Goal: Information Seeking & Learning: Learn about a topic

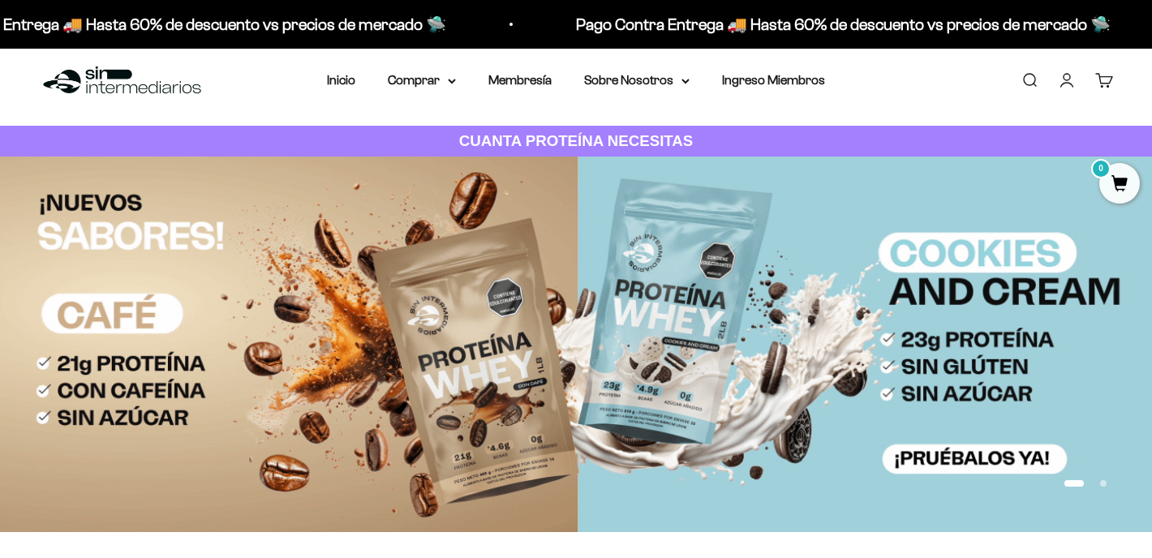
scroll to position [5, 0]
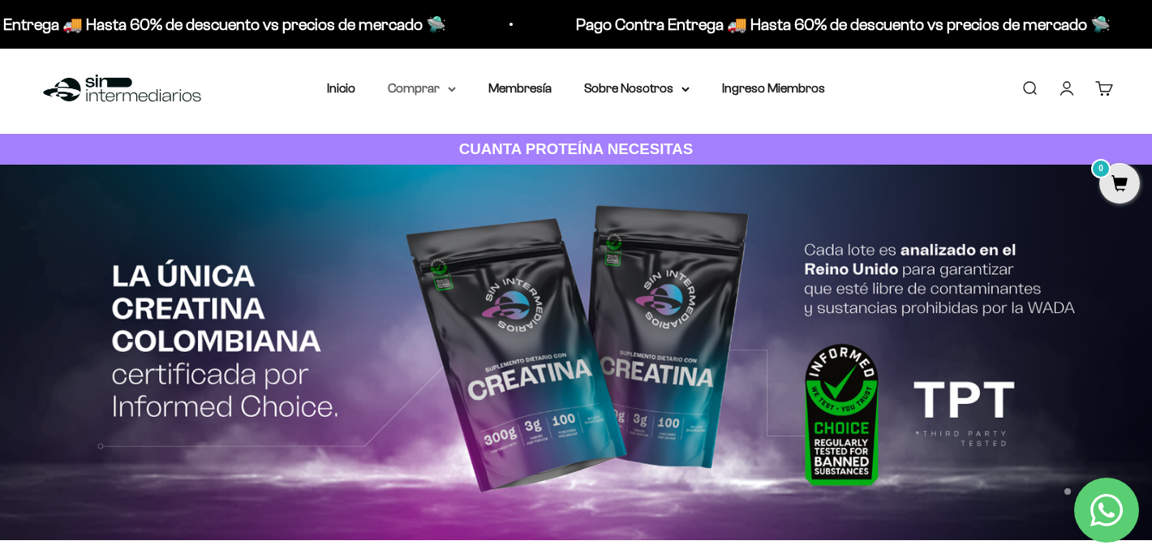
click at [452, 88] on icon at bounding box center [452, 90] width 8 height 6
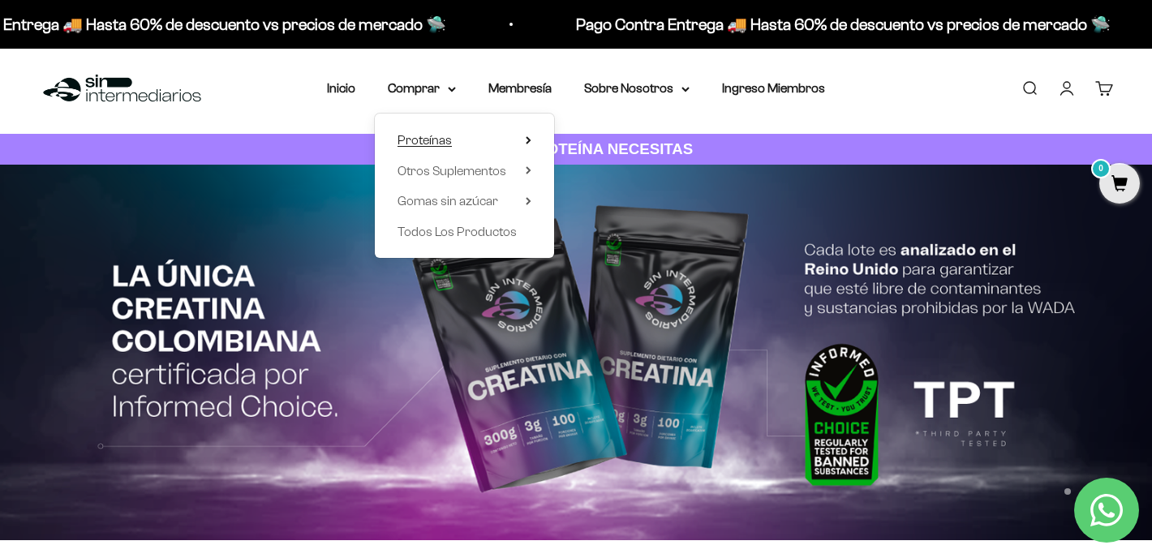
click at [527, 140] on icon at bounding box center [529, 140] width 6 height 8
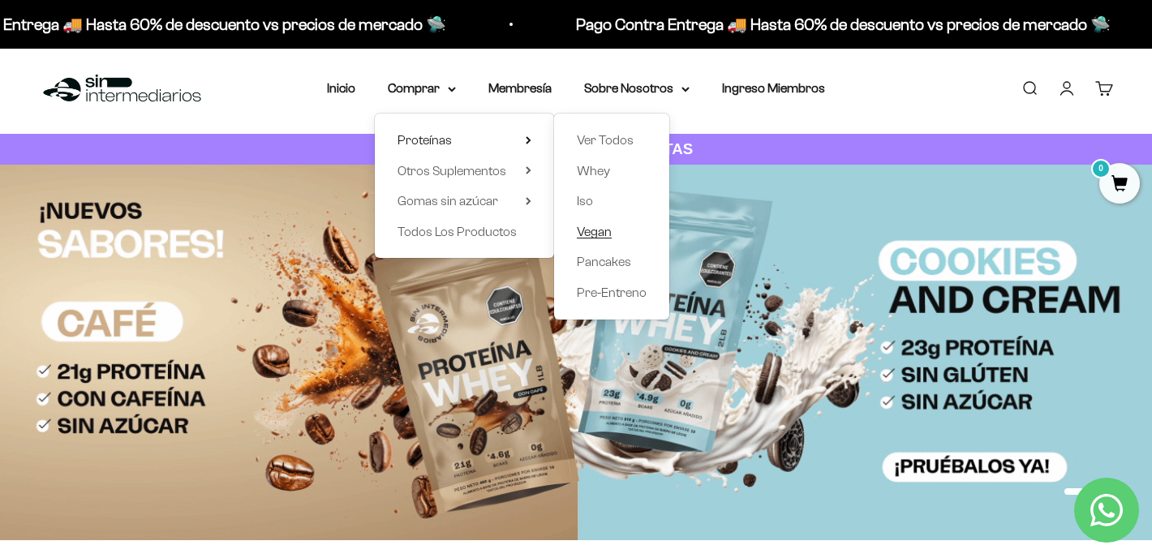
click at [599, 230] on span "Vegan" at bounding box center [594, 232] width 35 height 14
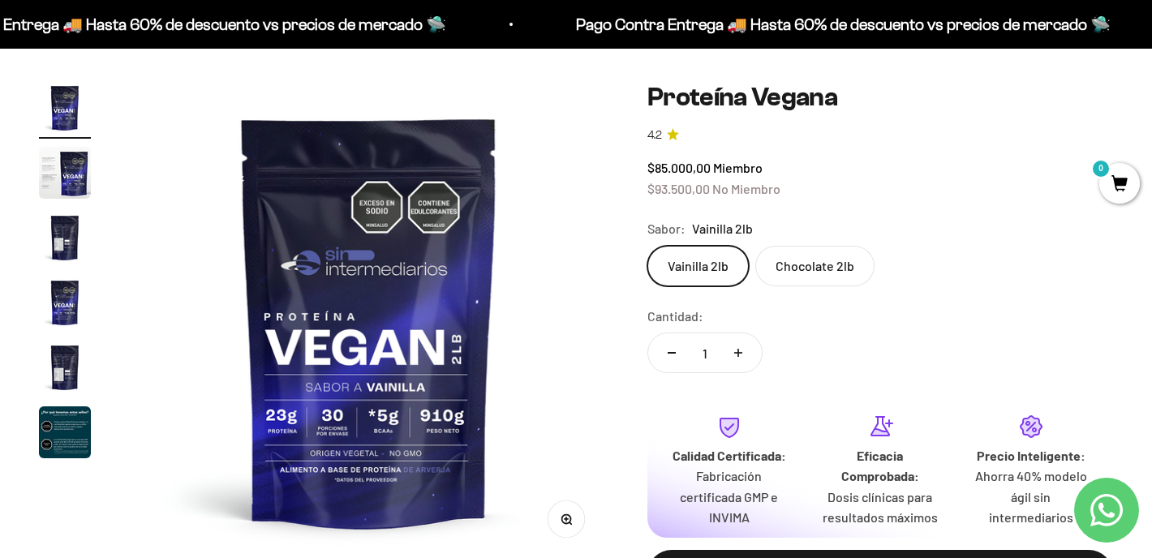
scroll to position [114, 0]
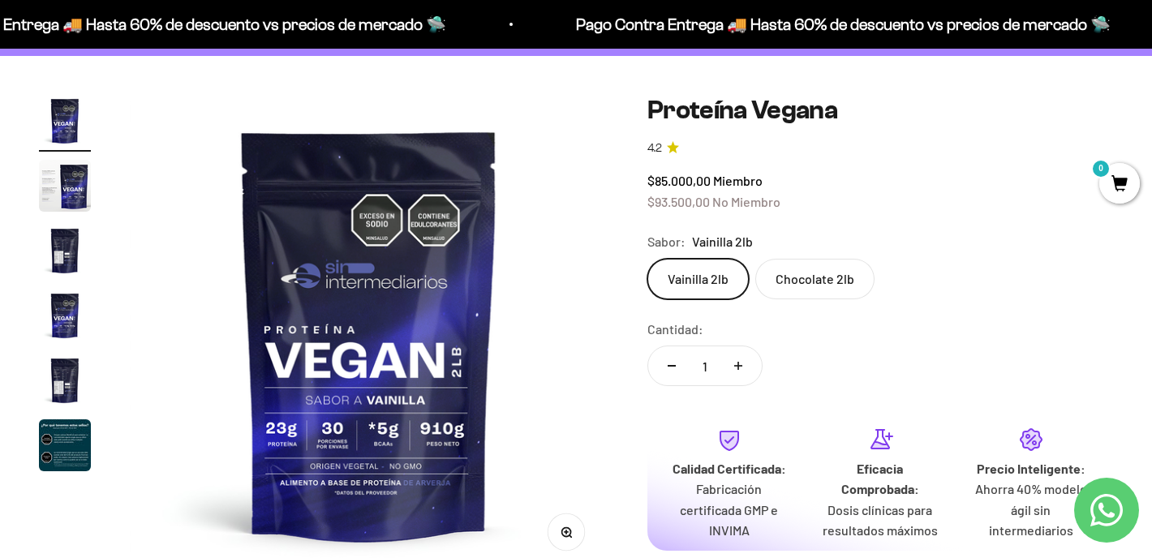
click at [812, 281] on label "Chocolate 2lb" at bounding box center [815, 279] width 119 height 41
click at [648, 259] on input "Chocolate 2lb" at bounding box center [647, 258] width 1 height 1
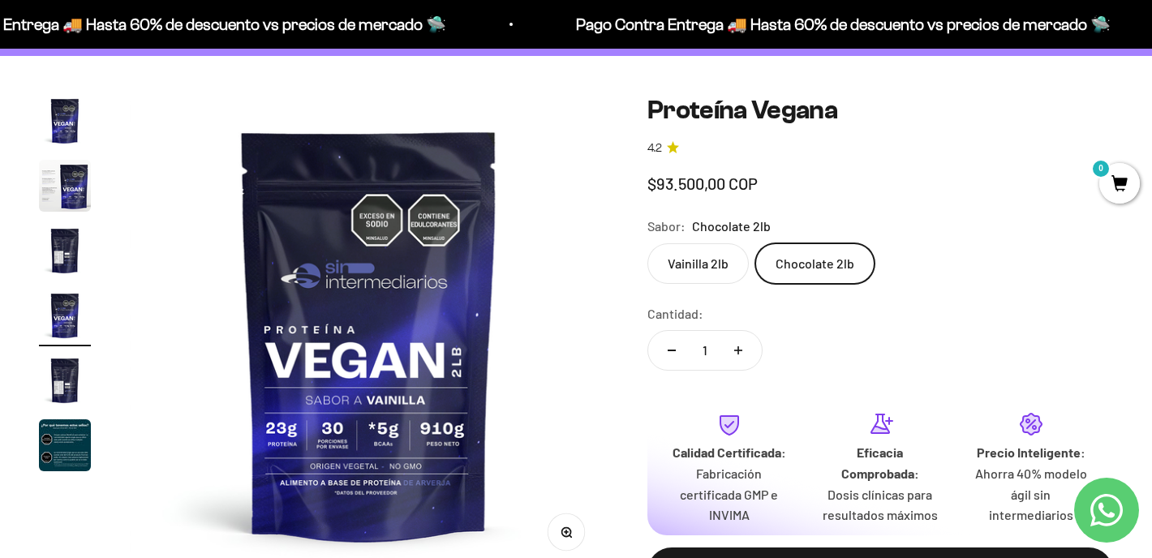
scroll to position [0, 1494]
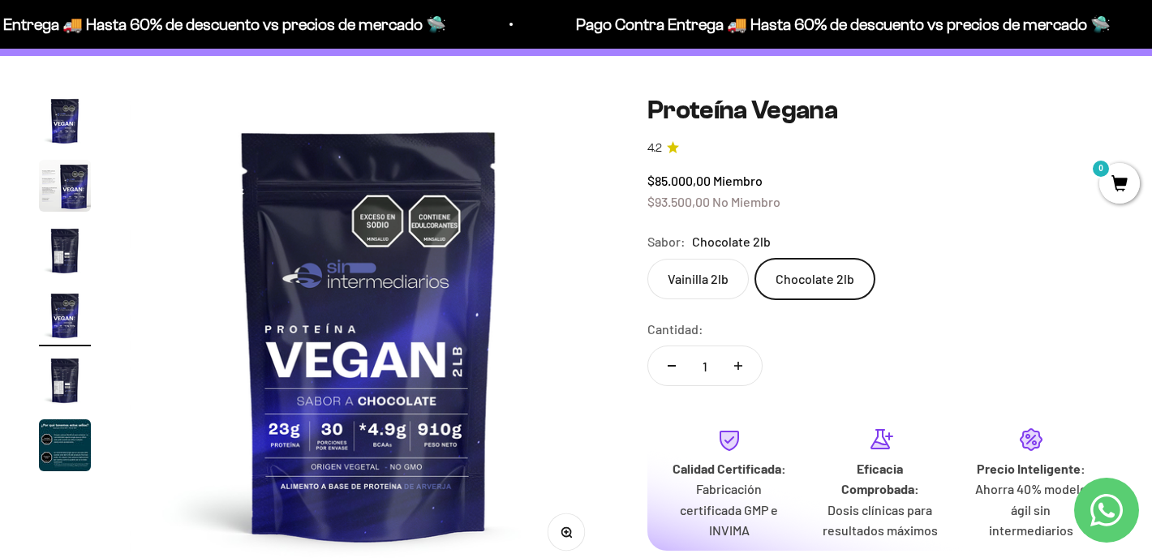
click at [710, 273] on label "Vainilla 2lb" at bounding box center [698, 279] width 101 height 41
click at [648, 259] on input "Vainilla 2lb" at bounding box center [647, 258] width 1 height 1
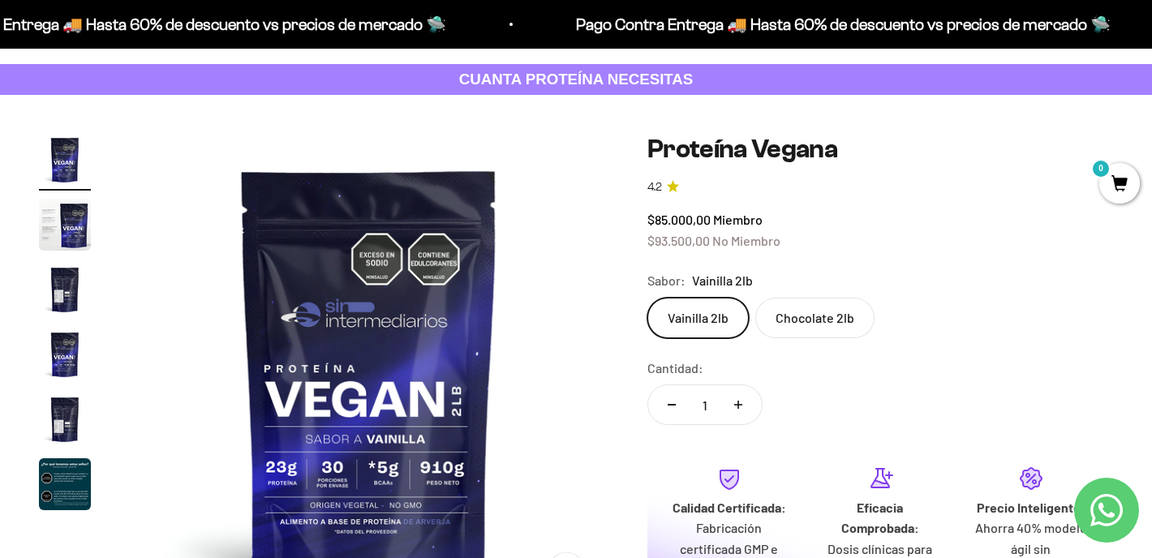
scroll to position [64, 0]
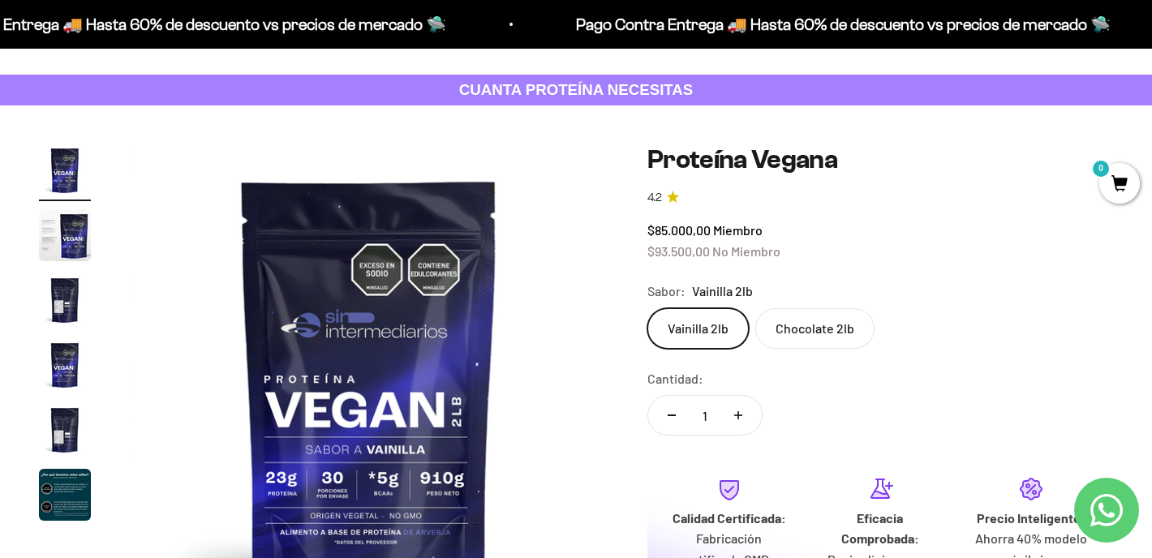
click at [54, 224] on img "Ir al artículo 2" at bounding box center [65, 235] width 52 height 52
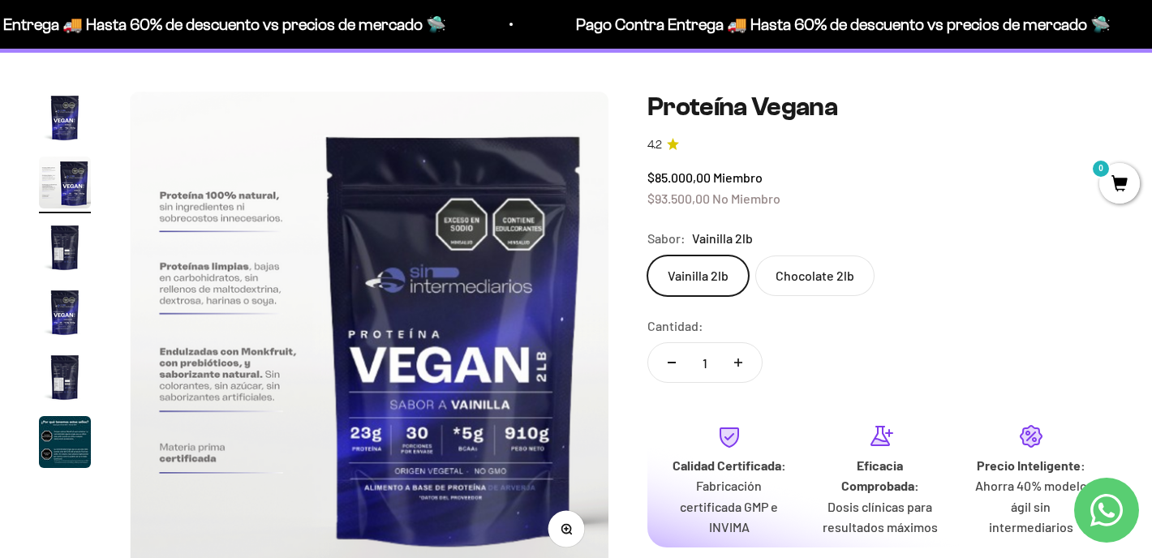
scroll to position [120, 0]
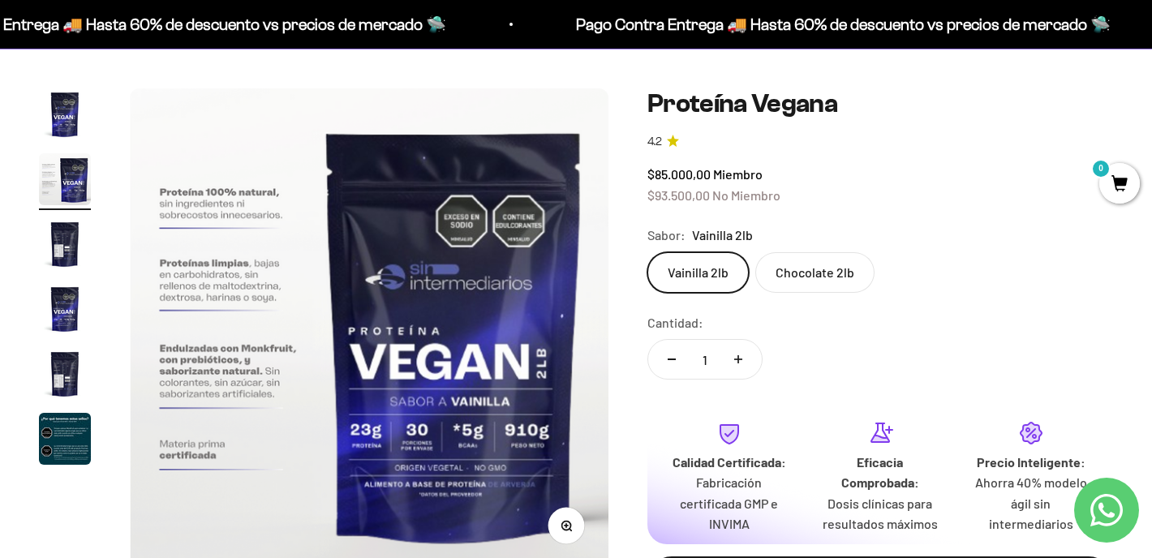
click at [805, 266] on label "Chocolate 2lb" at bounding box center [815, 272] width 119 height 41
click at [648, 252] on input "Chocolate 2lb" at bounding box center [647, 252] width 1 height 1
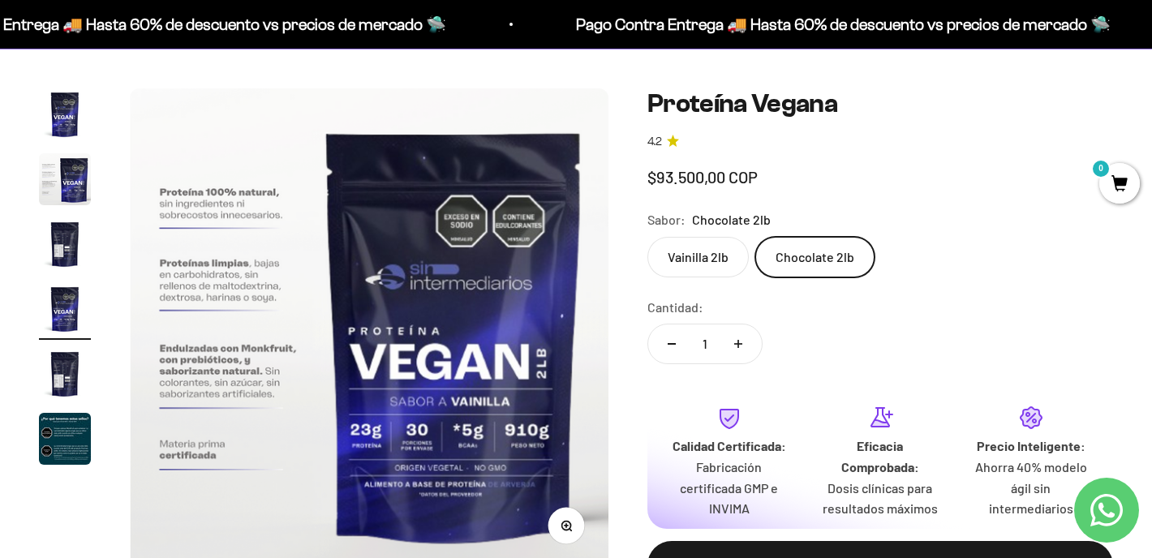
scroll to position [0, 1494]
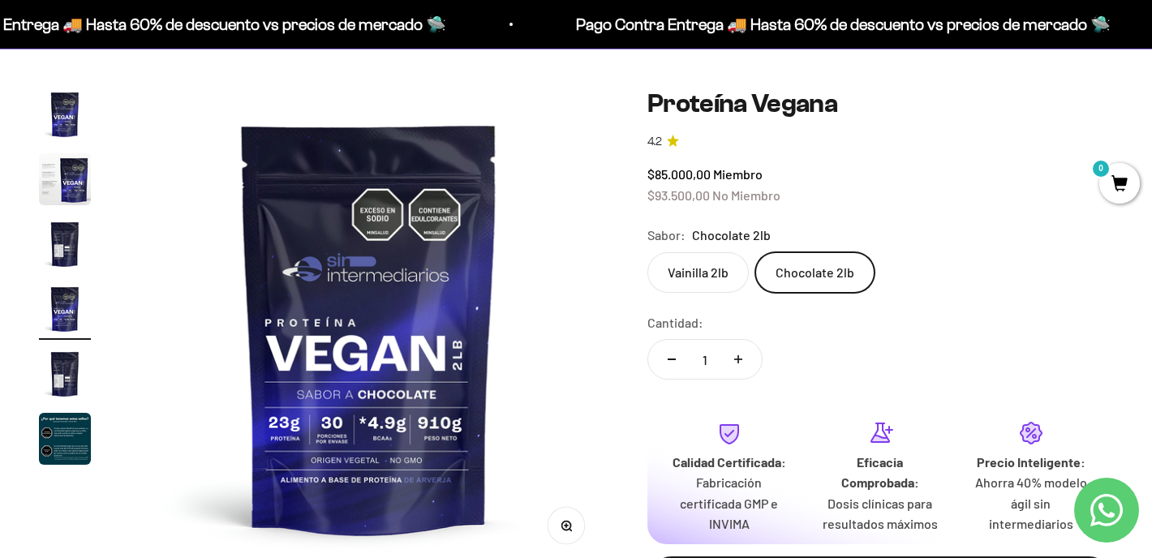
click at [717, 243] on span "Chocolate 2lb" at bounding box center [731, 235] width 79 height 21
click at [720, 277] on label "Vainilla 2lb" at bounding box center [698, 272] width 101 height 41
click at [648, 252] on input "Vainilla 2lb" at bounding box center [647, 252] width 1 height 1
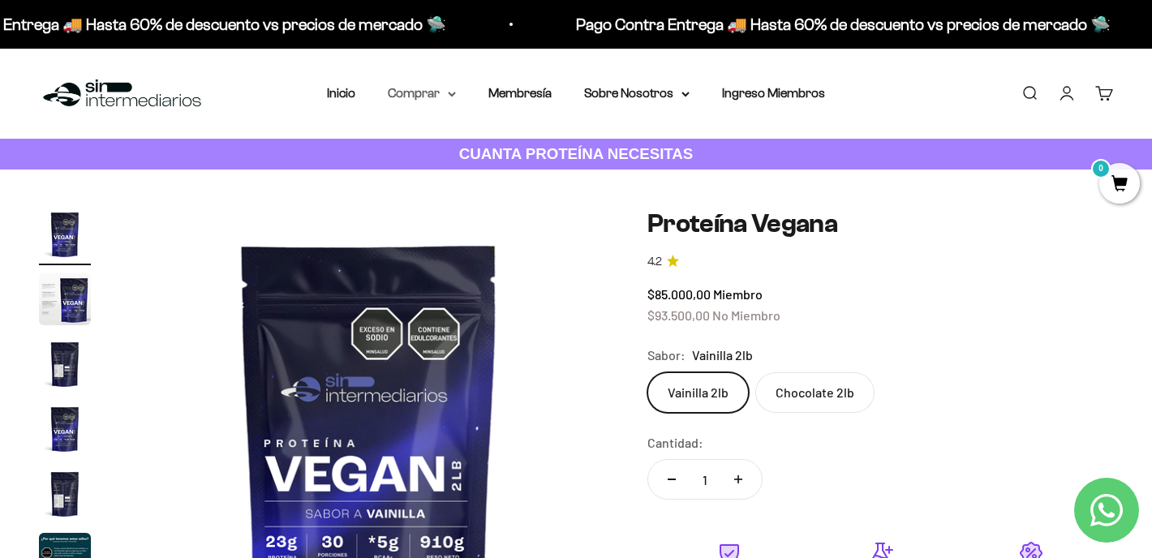
click at [449, 89] on summary "Comprar" at bounding box center [422, 93] width 68 height 21
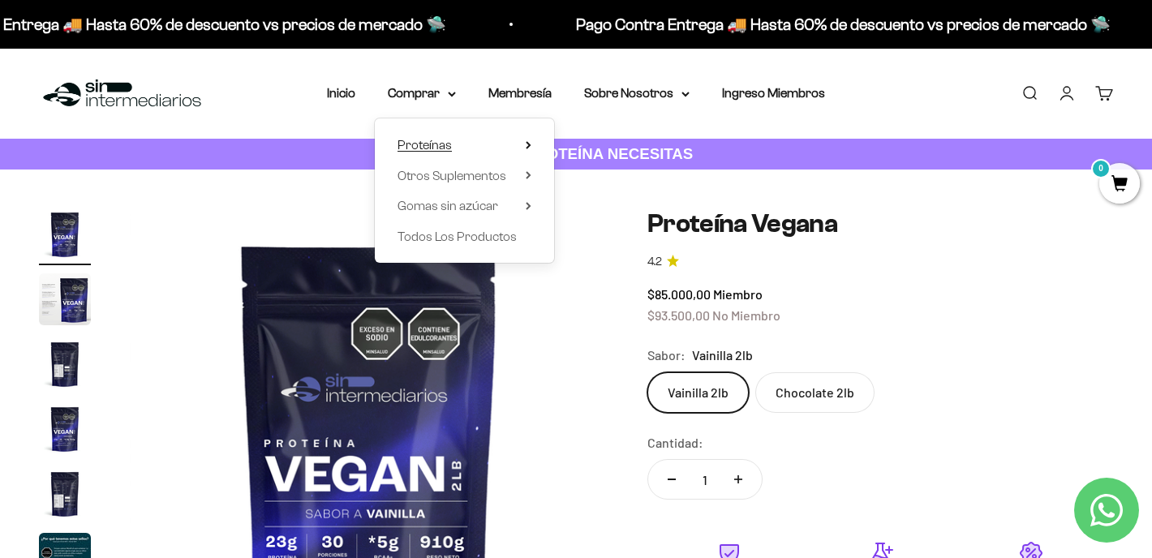
click at [527, 143] on icon at bounding box center [528, 145] width 3 height 6
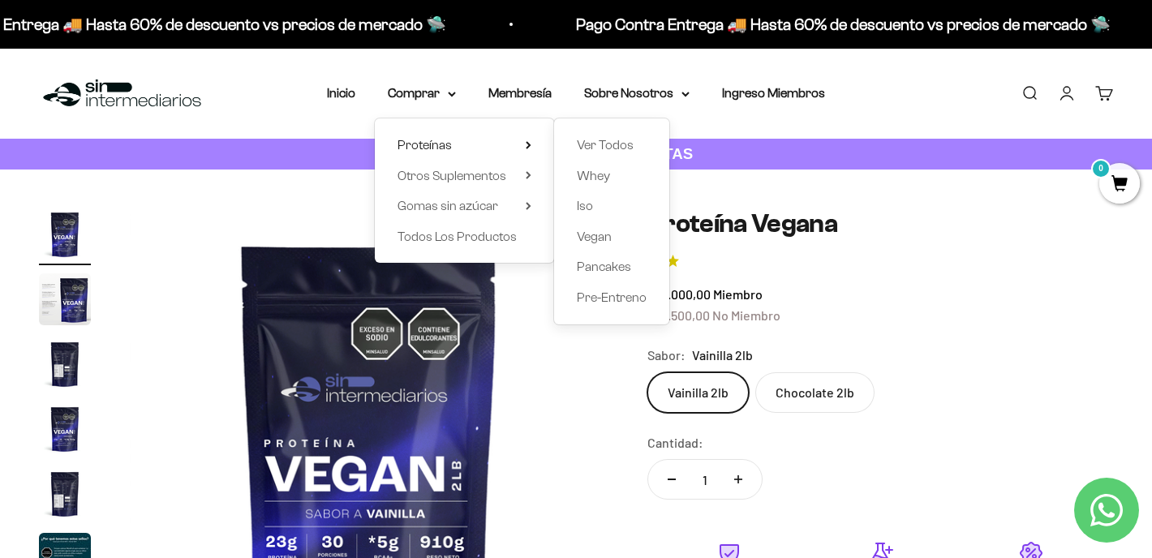
click at [532, 202] on div "Proteínas Ver Todos Whey Iso Vegan" at bounding box center [464, 190] width 179 height 144
click at [521, 202] on summary "Gomas sin azúcar" at bounding box center [465, 206] width 134 height 21
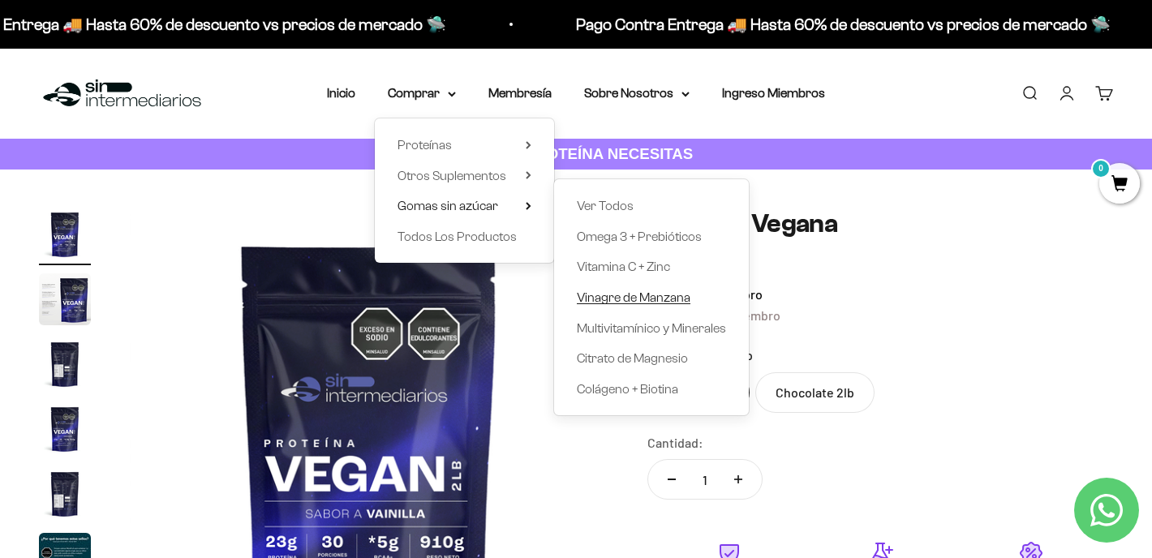
click at [652, 299] on span "Vinagre de Manzana" at bounding box center [634, 298] width 114 height 14
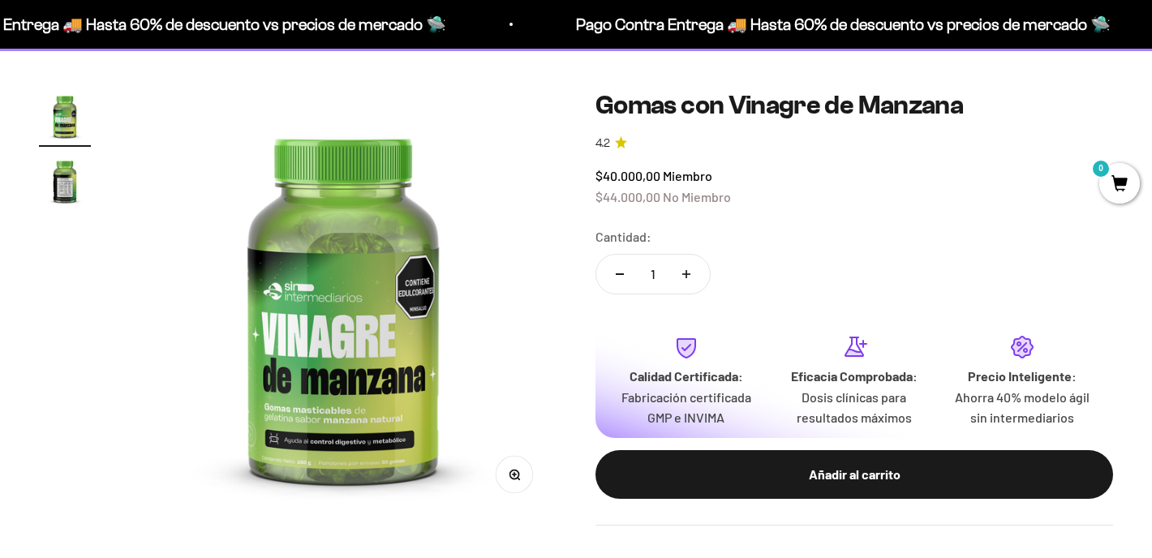
scroll to position [119, 0]
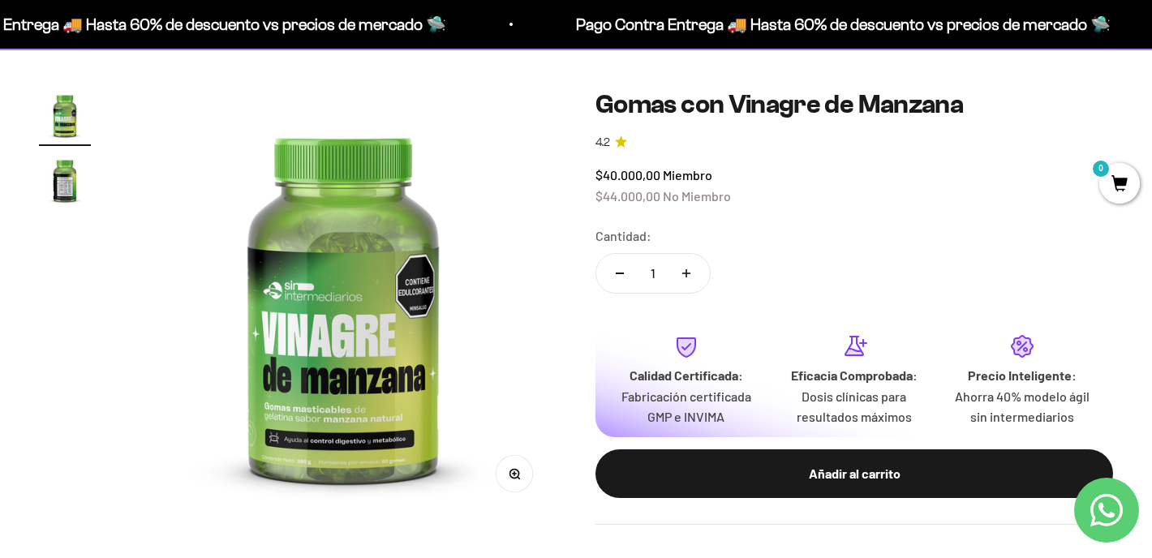
click at [46, 173] on img "Ir al artículo 2" at bounding box center [65, 180] width 52 height 52
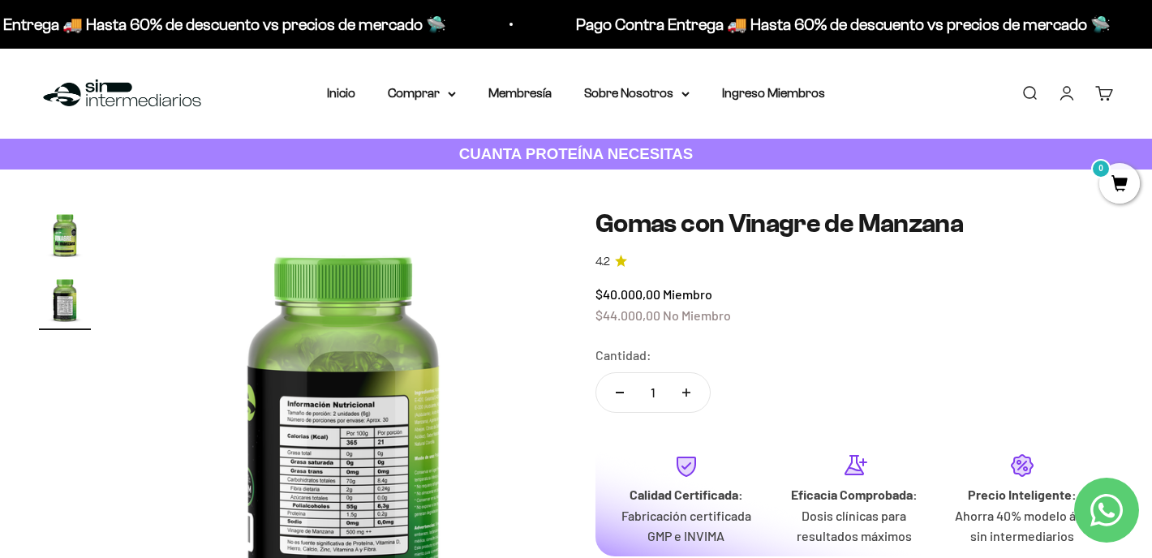
scroll to position [32, 0]
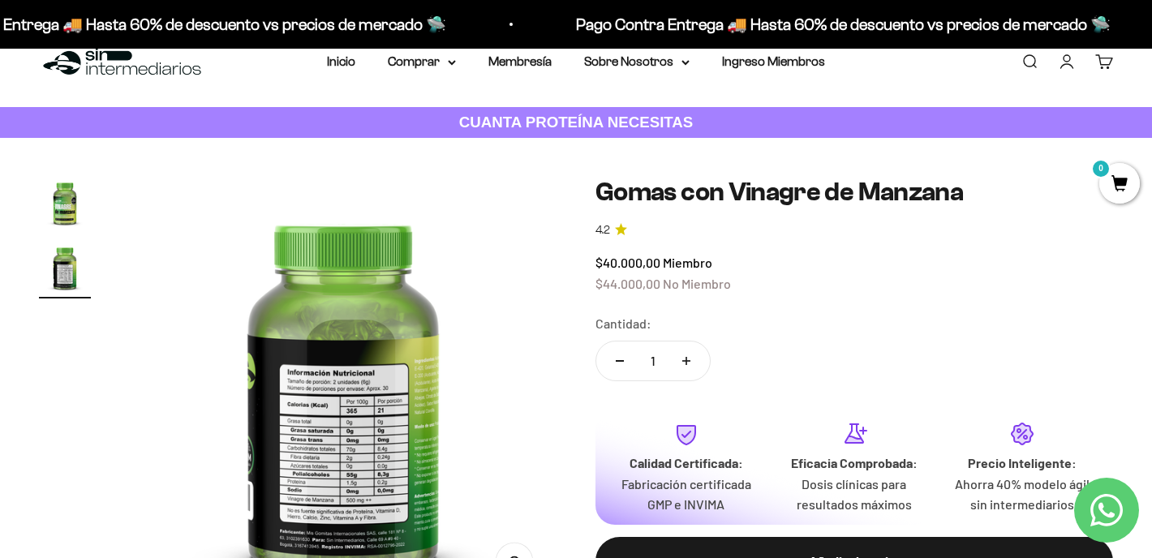
click at [377, 372] on img at bounding box center [343, 390] width 427 height 427
click at [290, 398] on img at bounding box center [343, 390] width 427 height 427
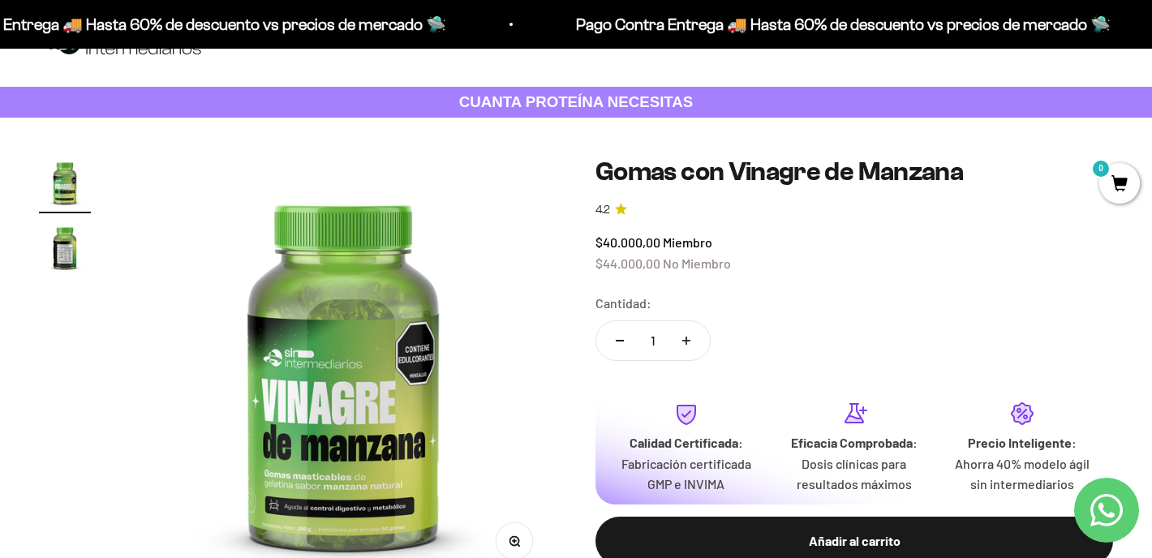
scroll to position [54, 0]
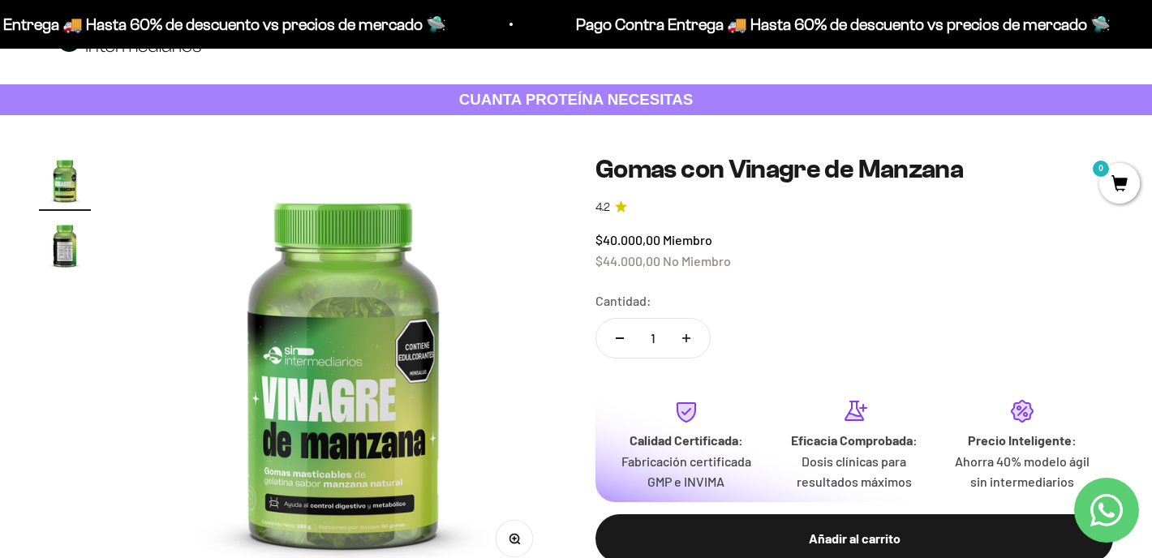
click at [740, 291] on div "Cantidad: 1" at bounding box center [855, 327] width 518 height 72
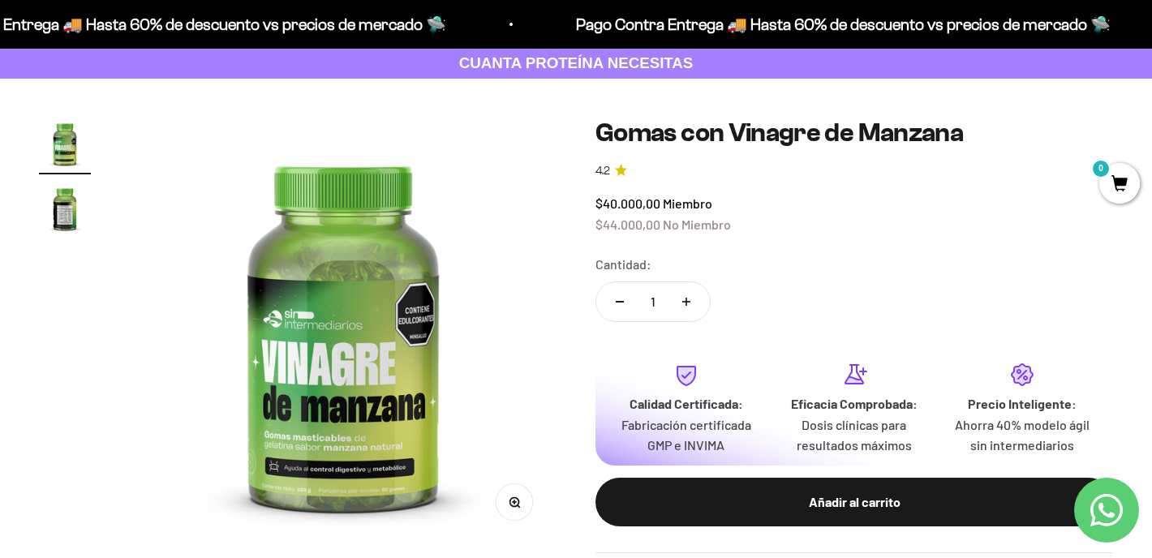
scroll to position [0, 0]
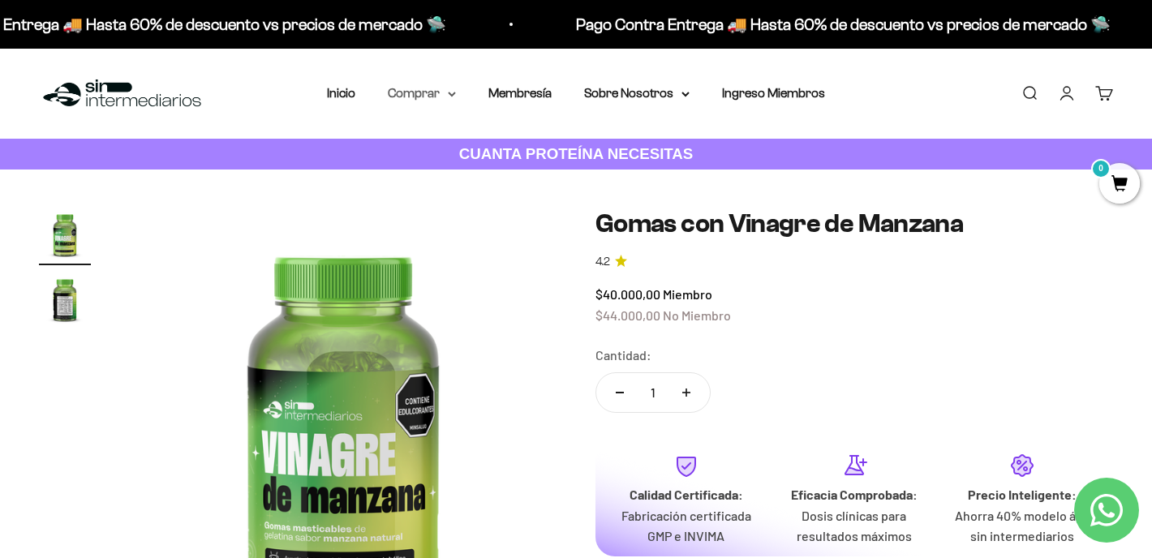
click at [454, 93] on icon at bounding box center [452, 94] width 6 height 3
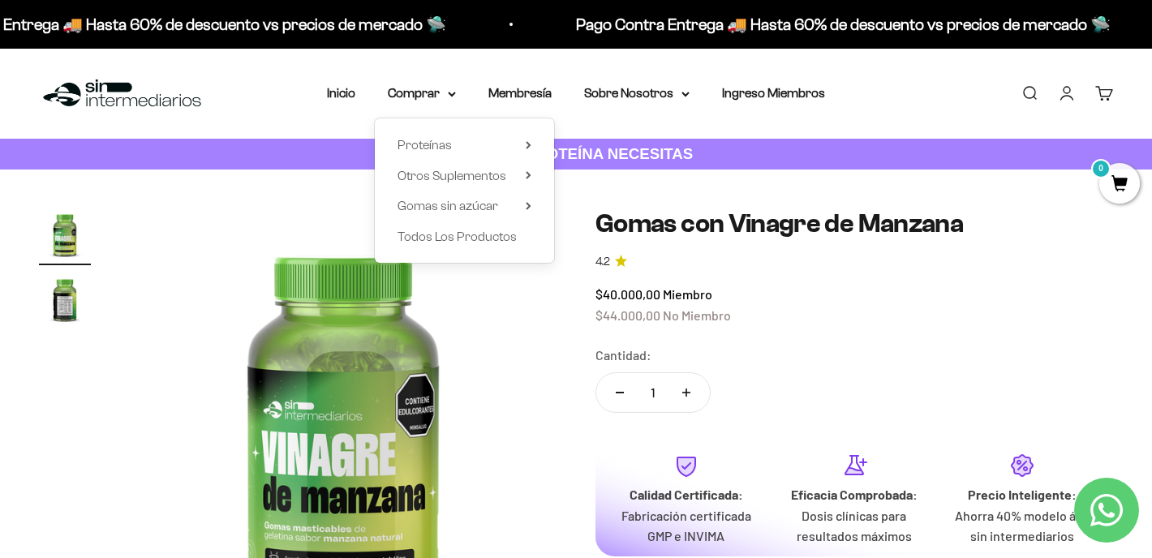
click at [688, 209] on h1 "Gomas con Vinagre de Manzana" at bounding box center [855, 224] width 518 height 31
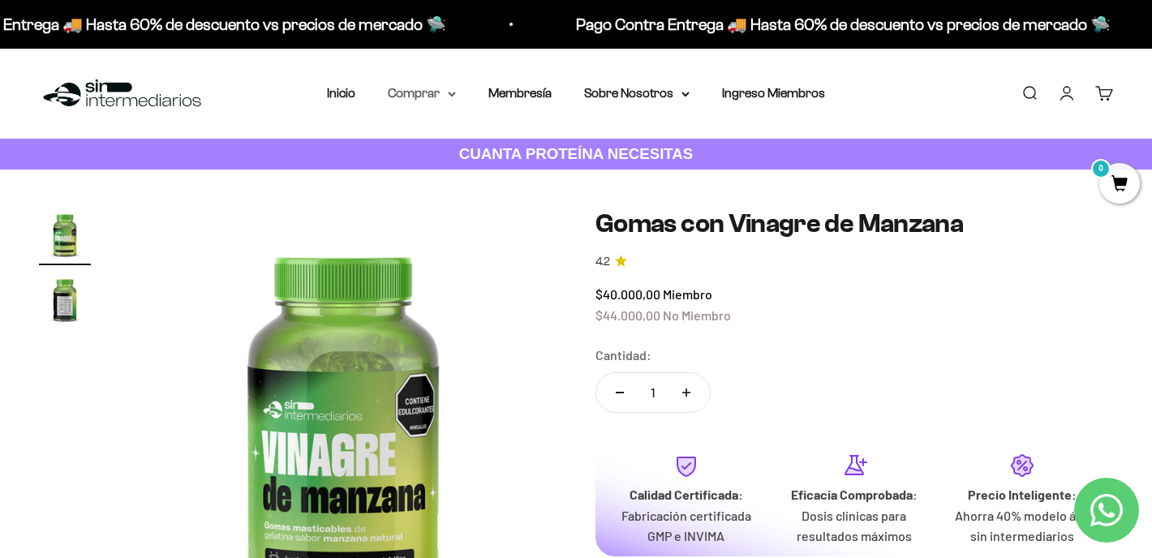
click at [448, 91] on summary "Comprar" at bounding box center [422, 93] width 68 height 21
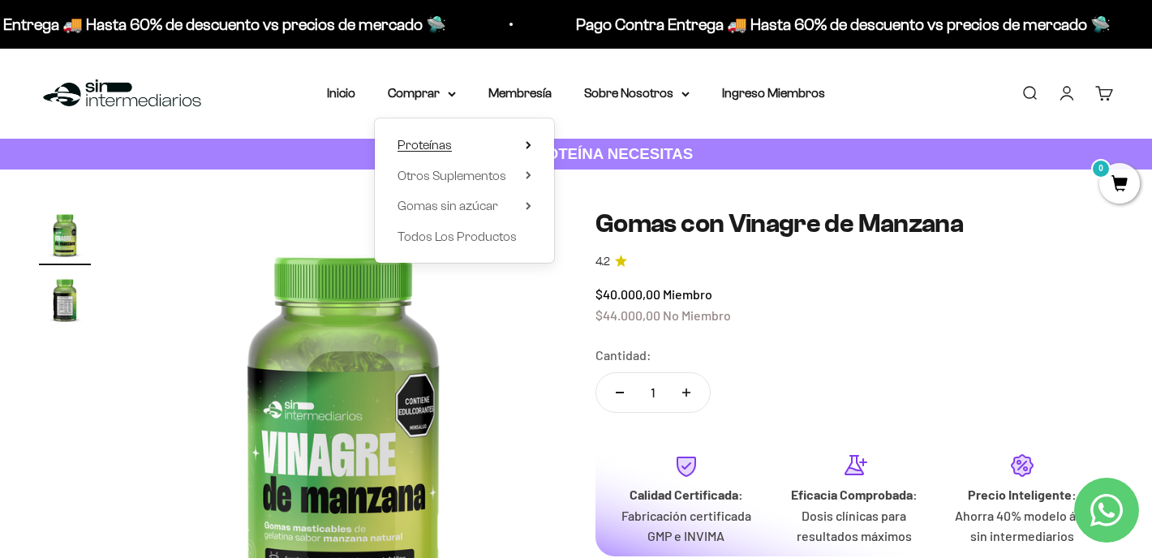
click at [529, 139] on summary "Proteínas" at bounding box center [465, 145] width 134 height 21
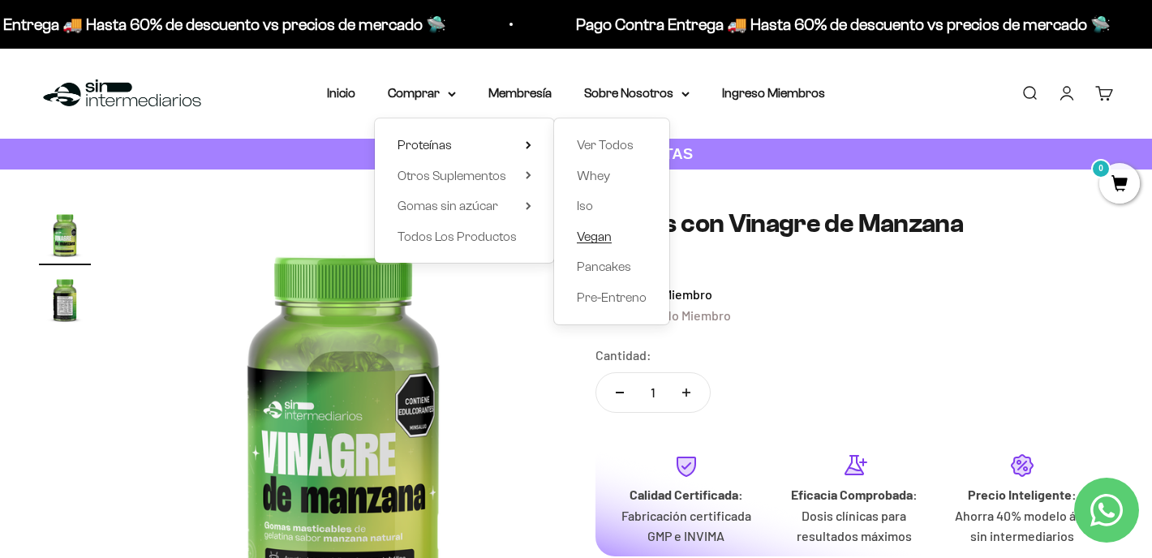
click at [588, 240] on span "Vegan" at bounding box center [594, 237] width 35 height 14
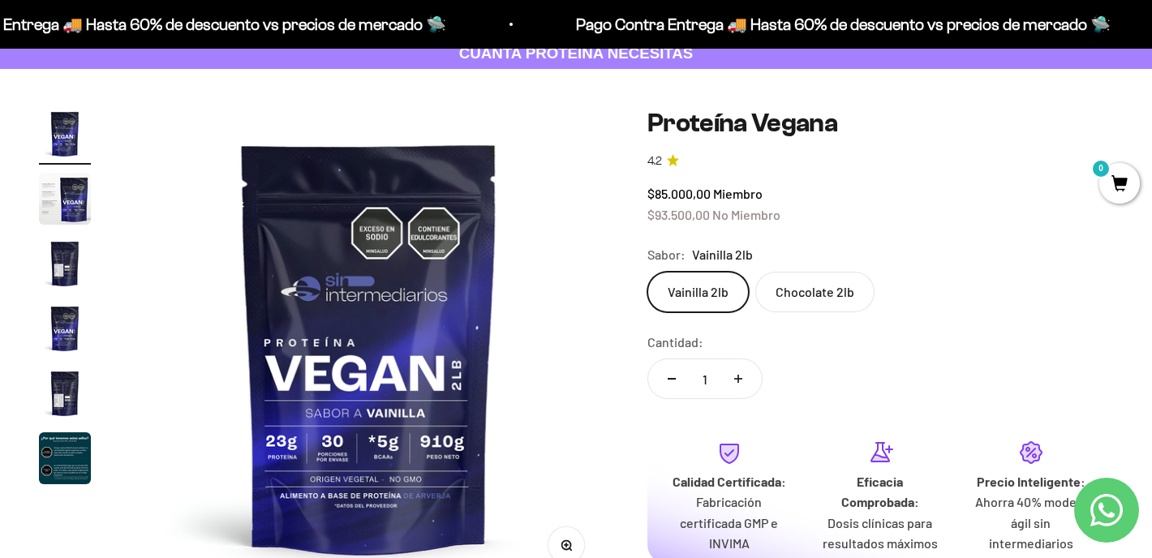
scroll to position [101, 0]
click at [54, 188] on img "Ir al artículo 2" at bounding box center [65, 198] width 52 height 52
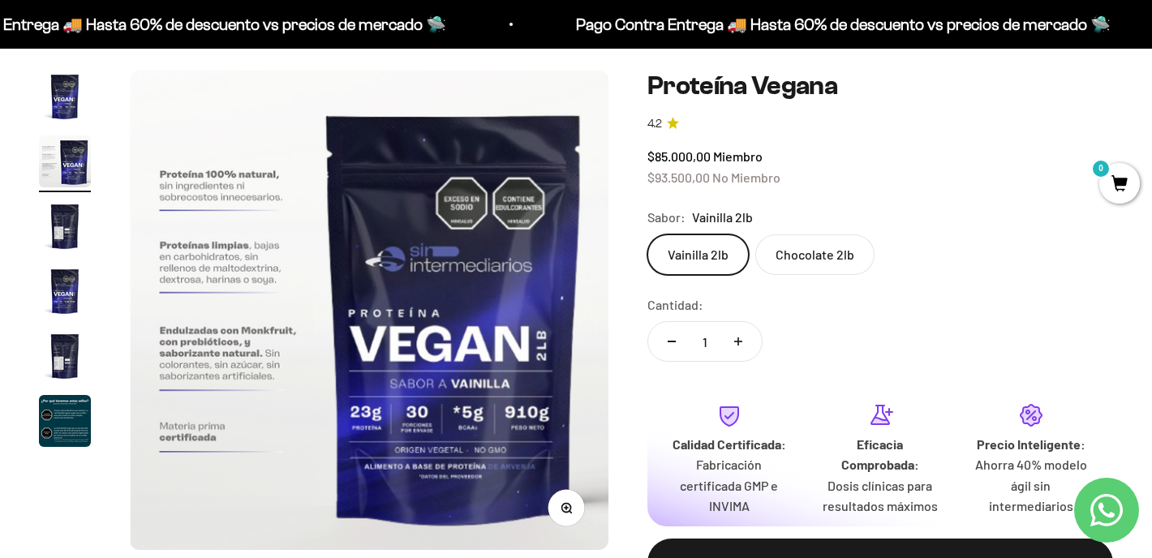
scroll to position [140, 0]
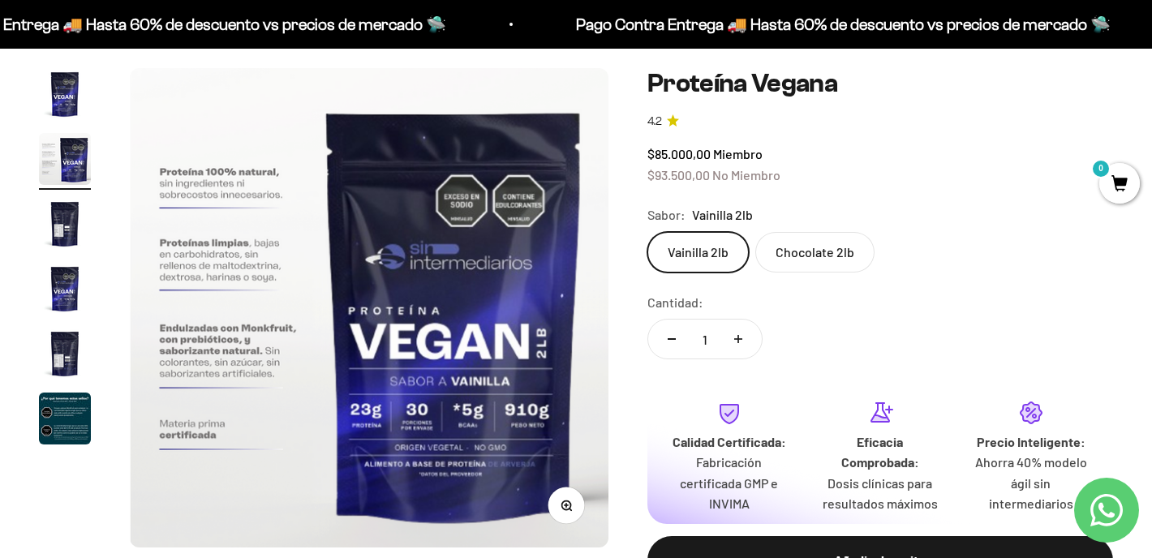
click at [615, 296] on div "Zoom Ir al artículo 1 Ir al artículo 2 Ir al artículo 3 Ir al artículo 4 Ir al …" at bounding box center [576, 340] width 1074 height 544
click at [590, 295] on img at bounding box center [369, 308] width 479 height 480
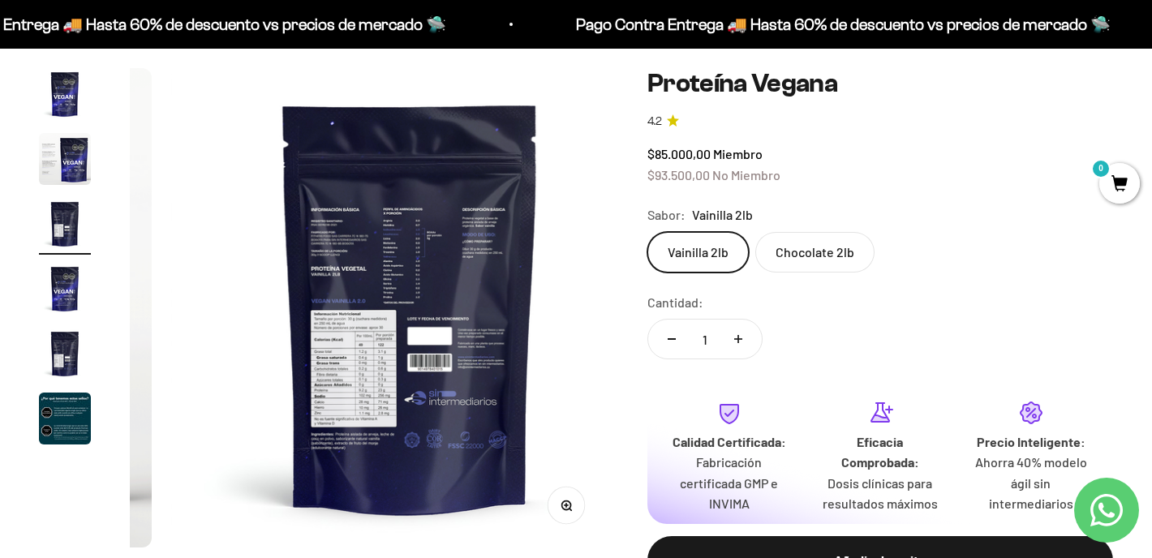
scroll to position [0, 996]
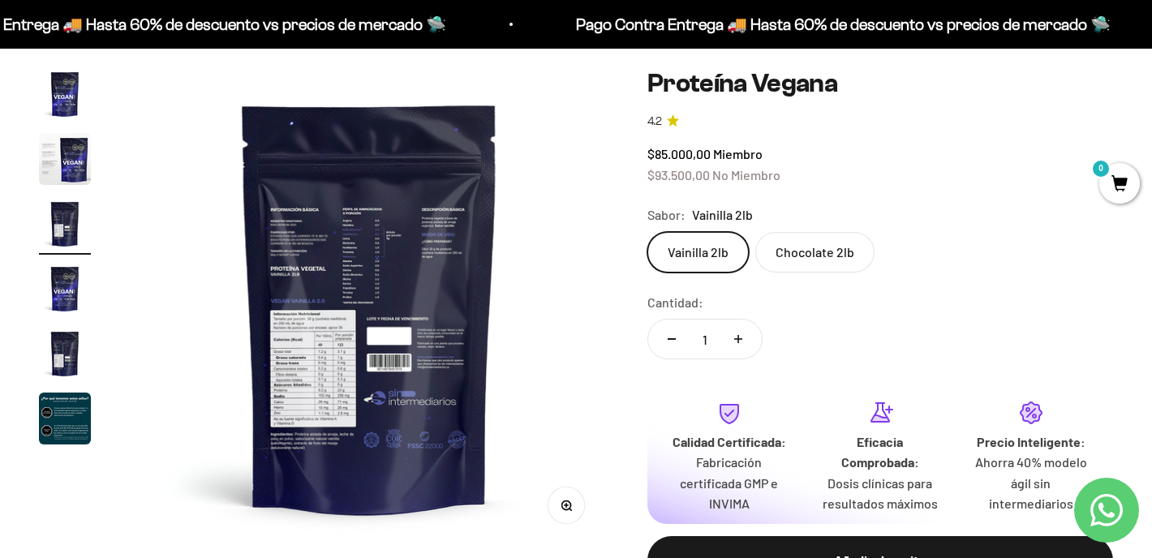
click at [613, 286] on div "Zoom Ir al artículo 1 Ir al artículo 2 Ir al artículo 3 Ir al artículo 4 Ir al …" at bounding box center [576, 340] width 1074 height 544
click at [54, 301] on img "Ir al artículo 4" at bounding box center [65, 289] width 52 height 52
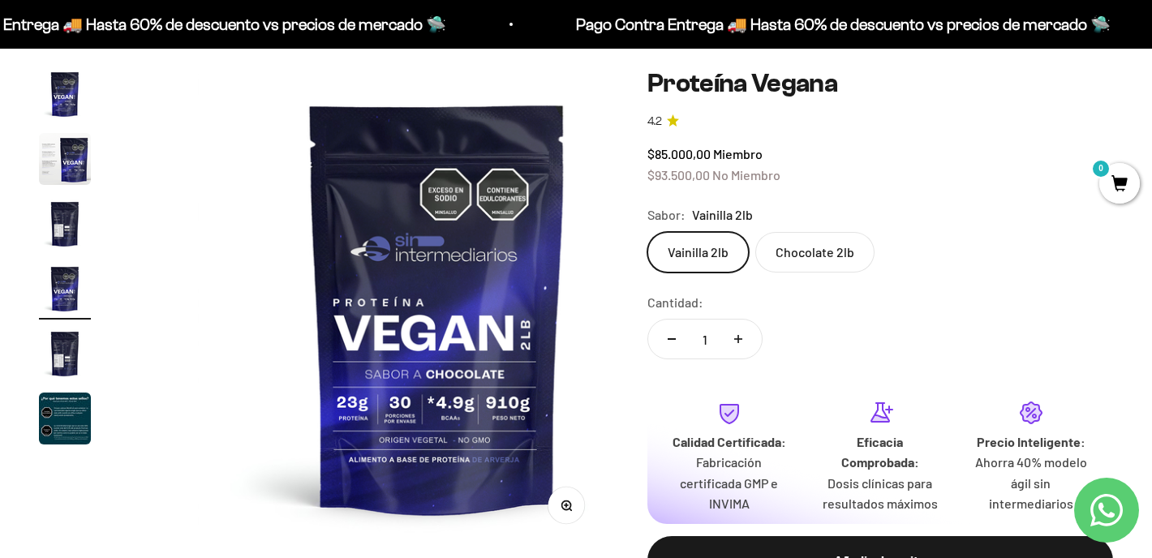
scroll to position [0, 1494]
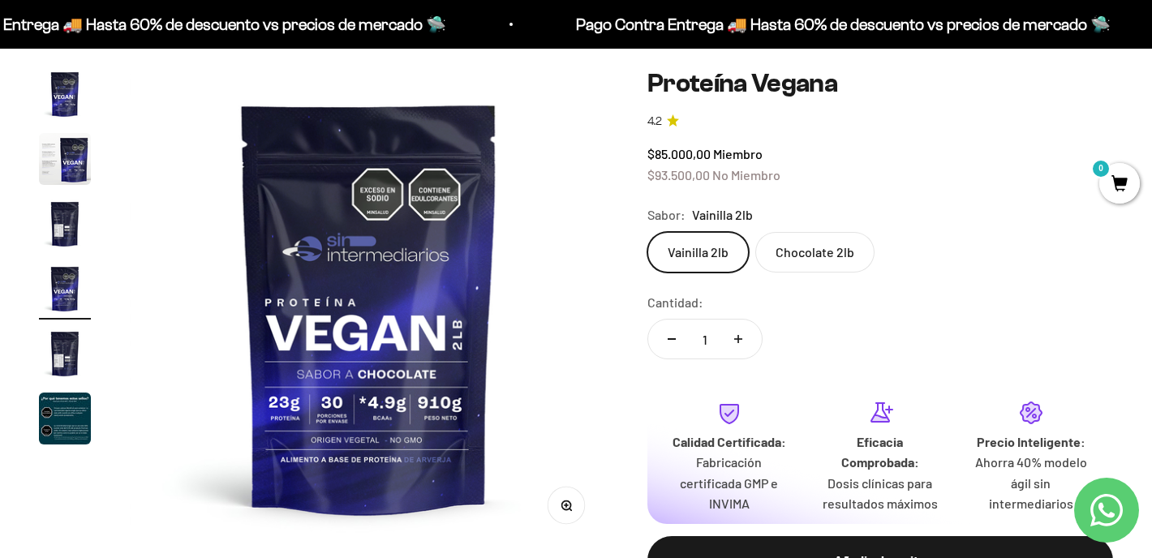
click at [380, 248] on img at bounding box center [369, 307] width 479 height 479
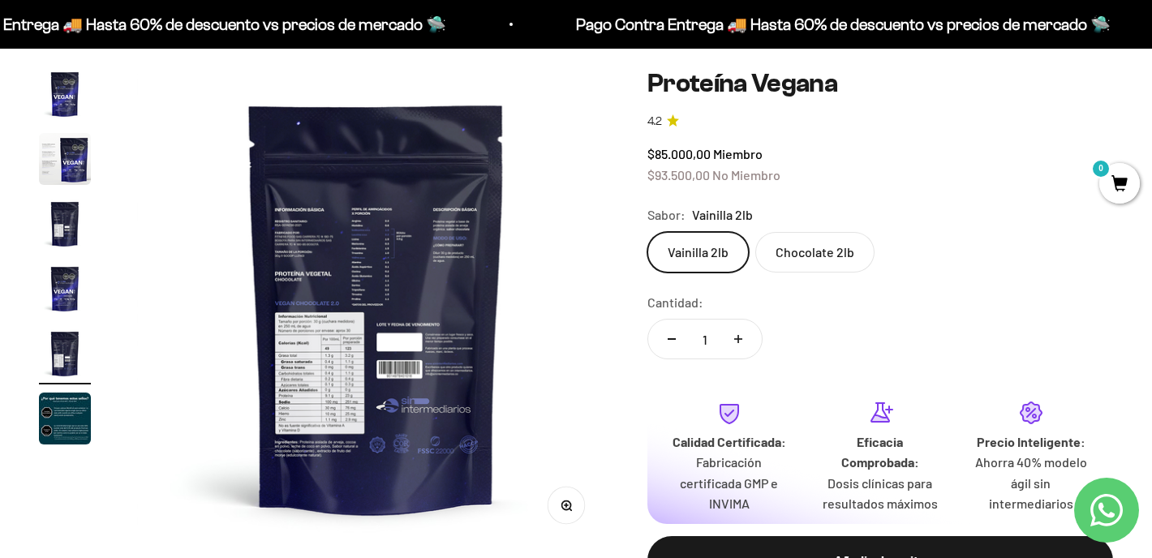
scroll to position [0, 1992]
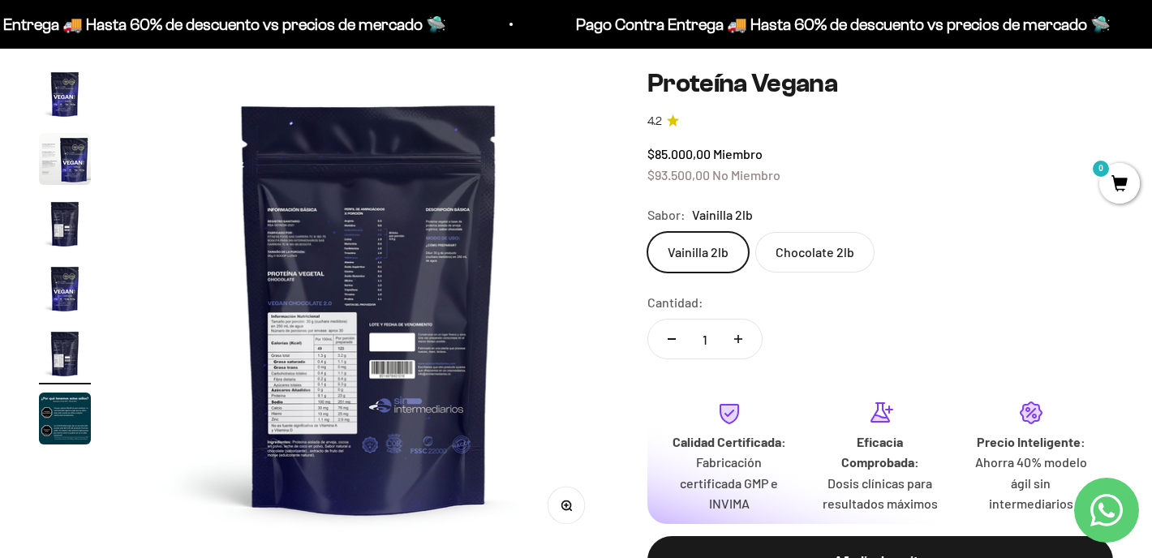
click at [796, 259] on label "Chocolate 2lb" at bounding box center [815, 252] width 119 height 41
click at [648, 232] on input "Chocolate 2lb" at bounding box center [647, 231] width 1 height 1
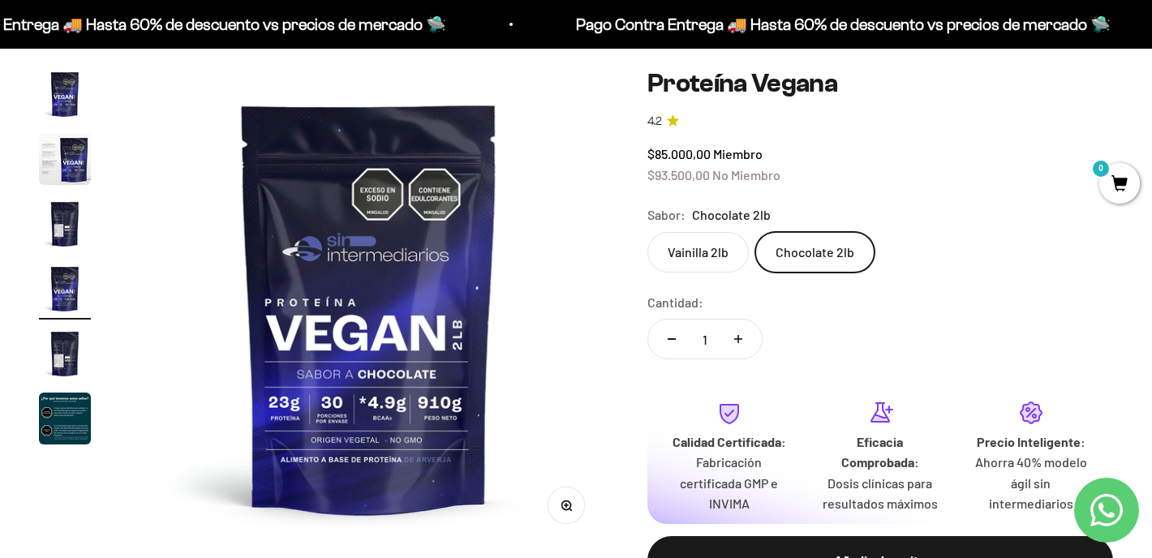
click at [701, 238] on label "Vainilla 2lb" at bounding box center [698, 252] width 101 height 41
click at [648, 232] on input "Vainilla 2lb" at bounding box center [647, 231] width 1 height 1
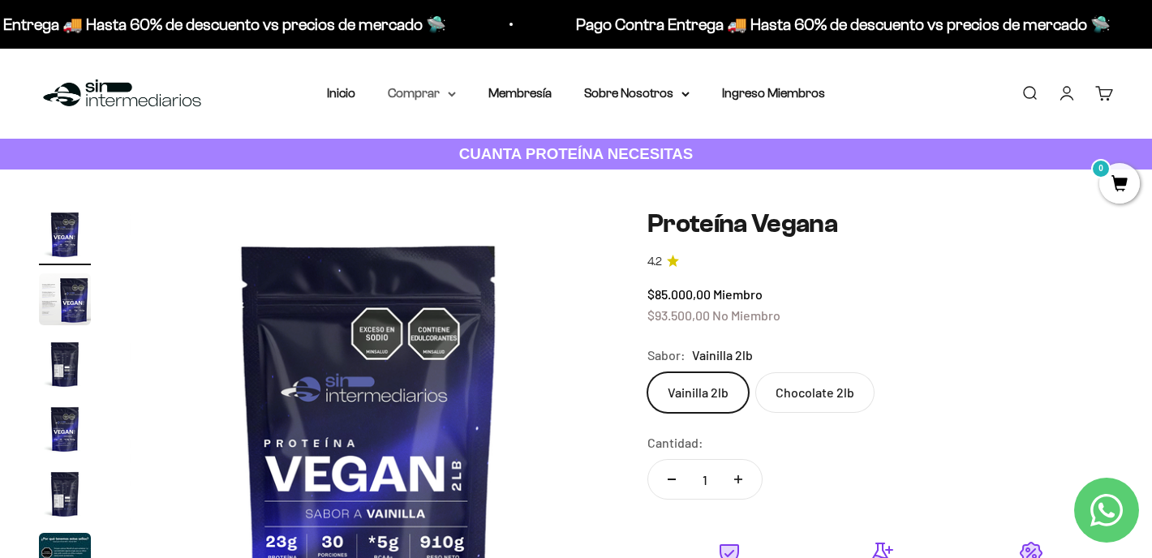
click at [453, 93] on icon at bounding box center [452, 95] width 8 height 6
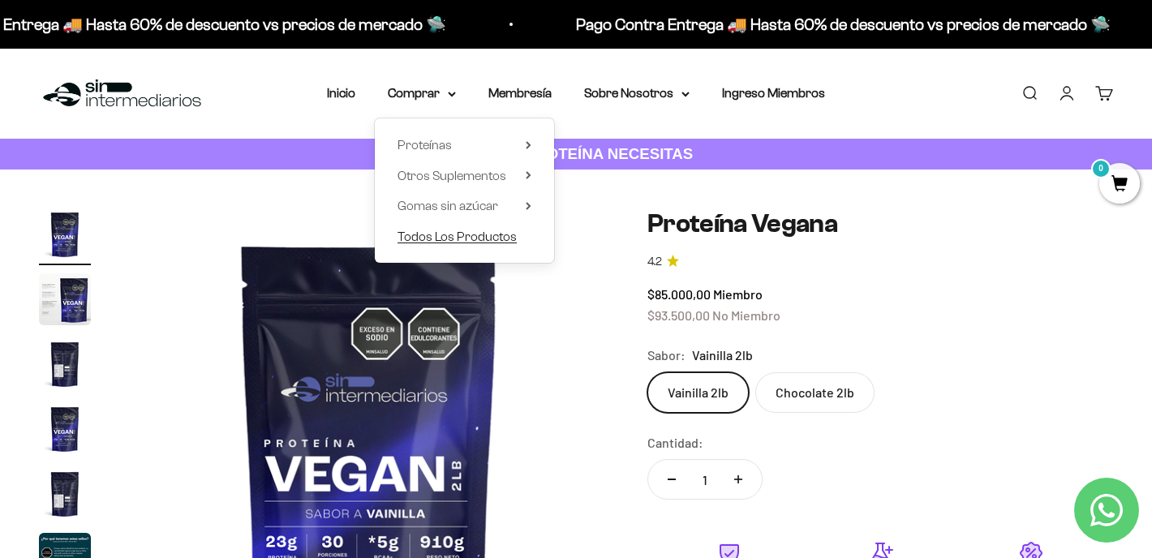
click at [431, 245] on span "Todos Los Productos" at bounding box center [457, 236] width 119 height 21
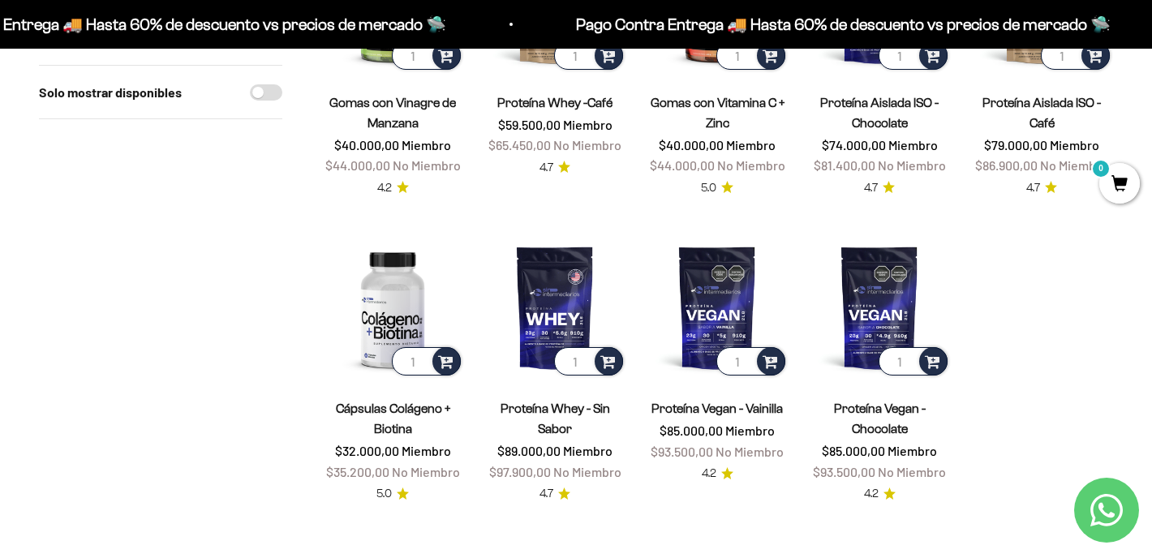
scroll to position [1307, 0]
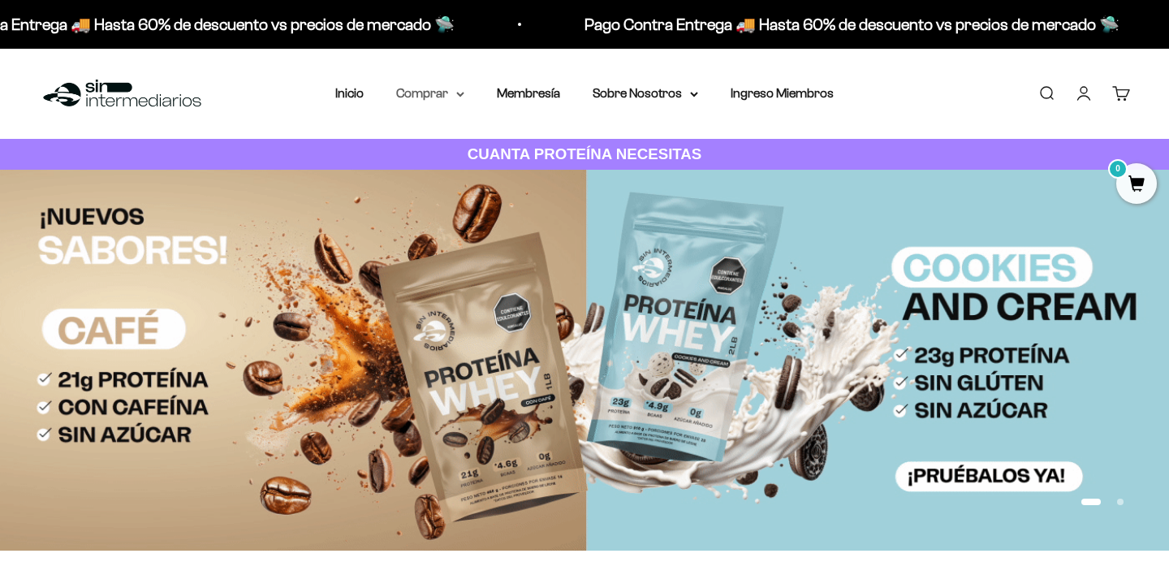
click at [454, 94] on summary "Comprar" at bounding box center [430, 93] width 68 height 21
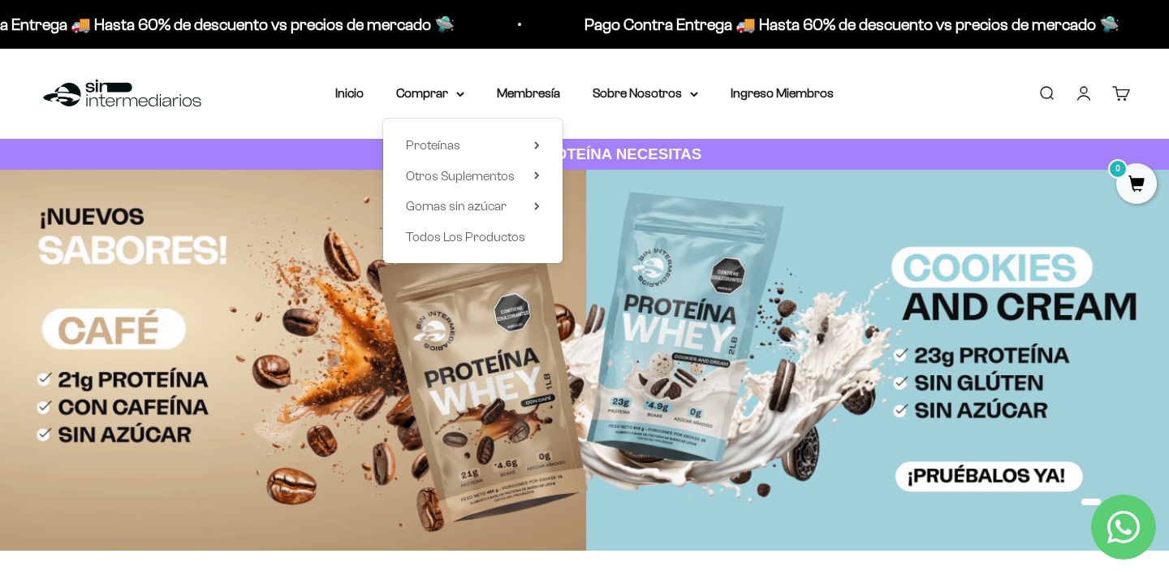
click at [541, 142] on div "Proteínas Ver Todos Whey Iso Vegan" at bounding box center [472, 190] width 179 height 144
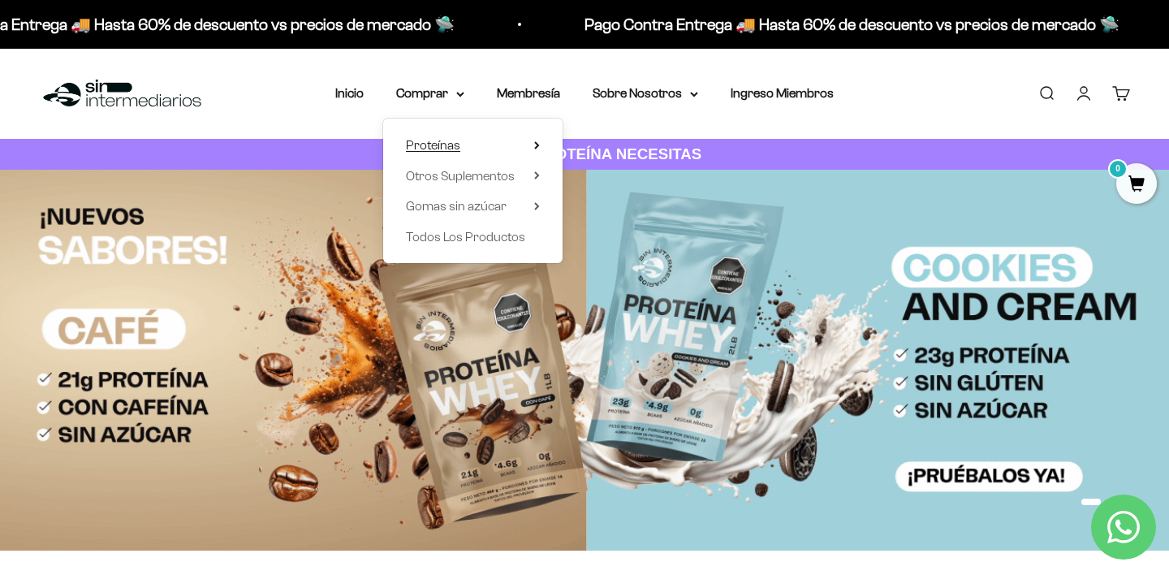
click at [533, 142] on summary "Proteínas" at bounding box center [473, 145] width 134 height 21
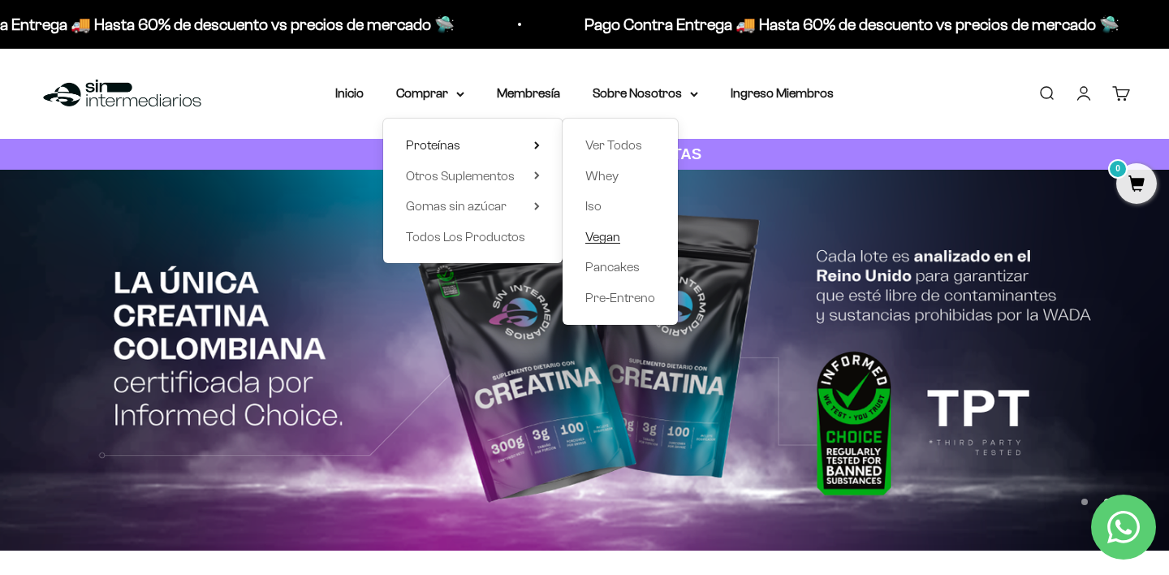
click at [599, 234] on span "Vegan" at bounding box center [602, 237] width 35 height 14
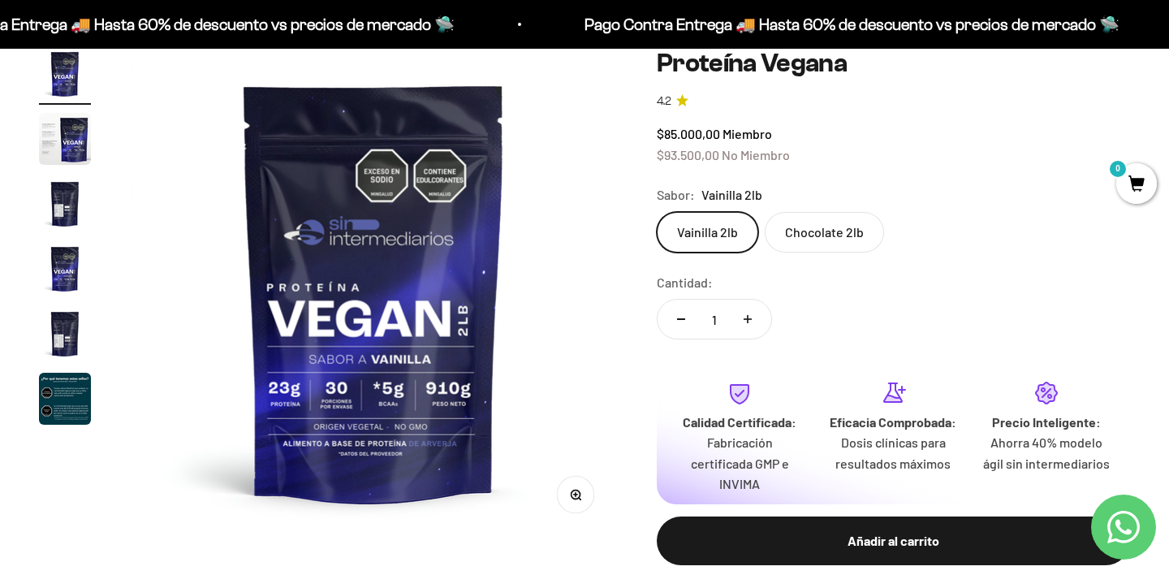
scroll to position [160, 0]
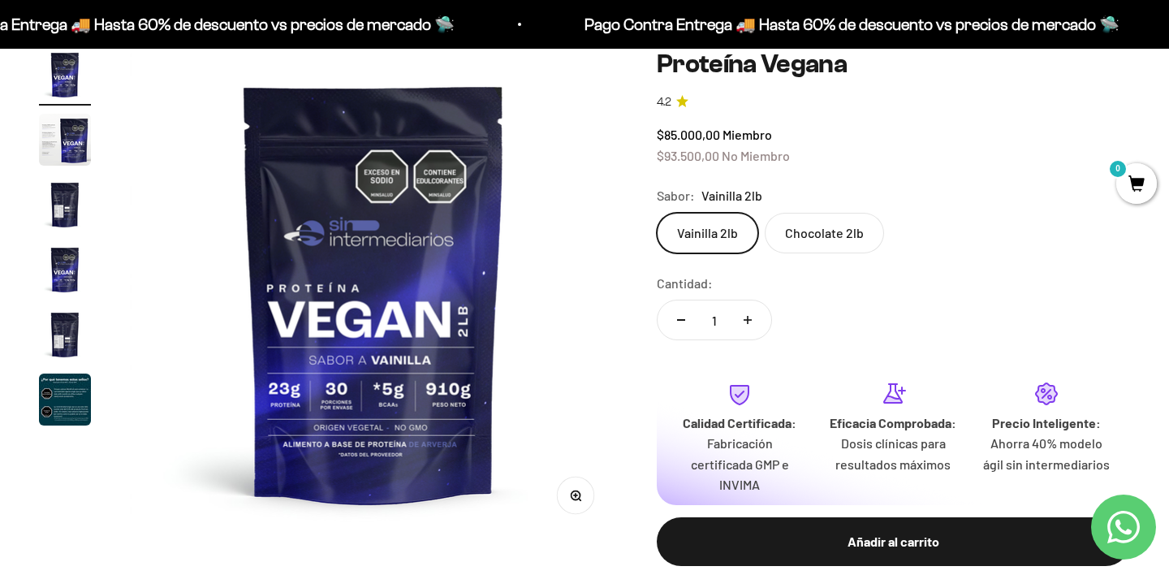
click at [803, 234] on label "Chocolate 2lb" at bounding box center [823, 233] width 119 height 41
click at [657, 213] on input "Chocolate 2lb" at bounding box center [656, 212] width 1 height 1
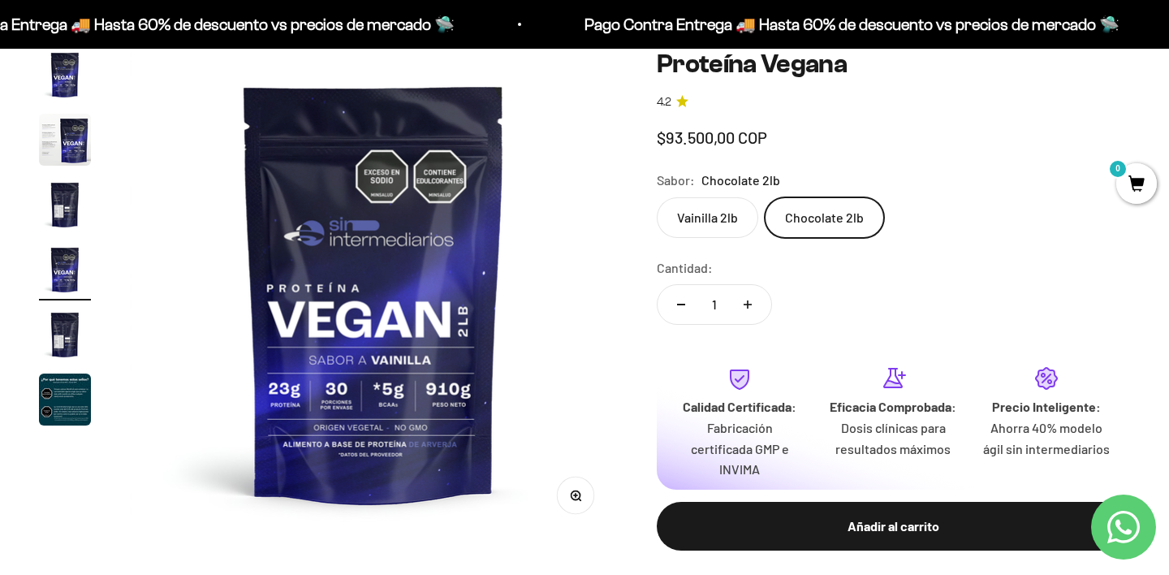
scroll to position [0, 1521]
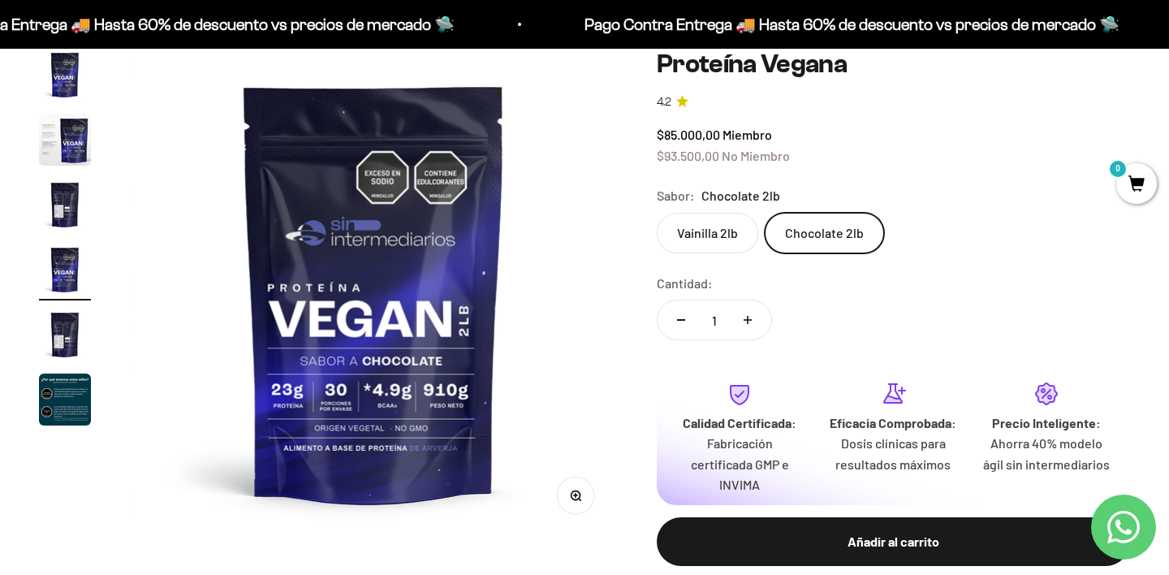
click at [732, 234] on label "Vainilla 2lb" at bounding box center [707, 233] width 101 height 41
click at [657, 213] on input "Vainilla 2lb" at bounding box center [656, 212] width 1 height 1
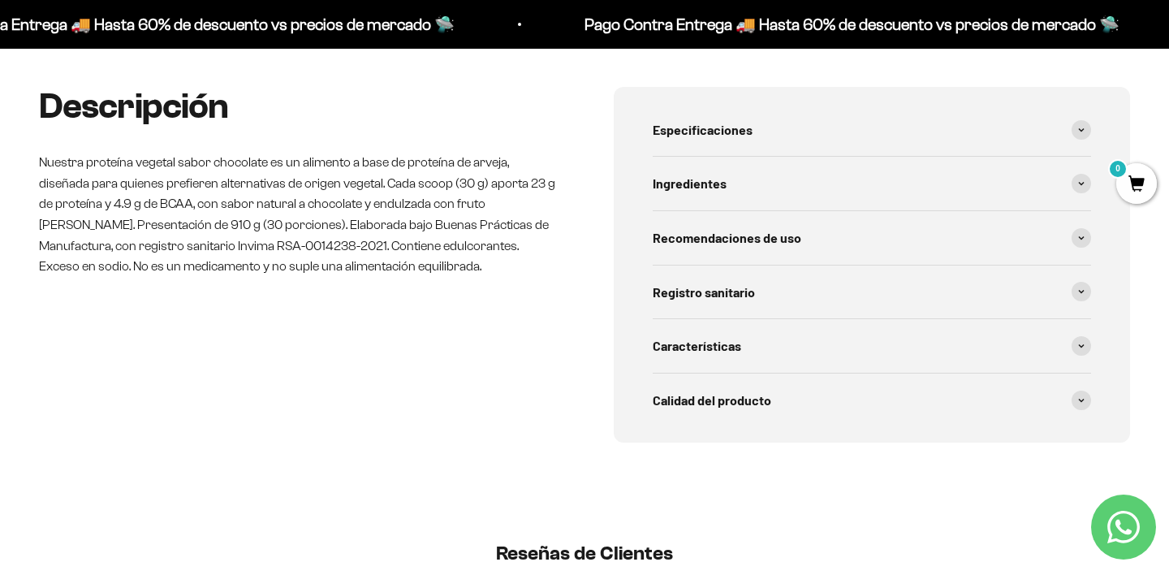
scroll to position [700, 0]
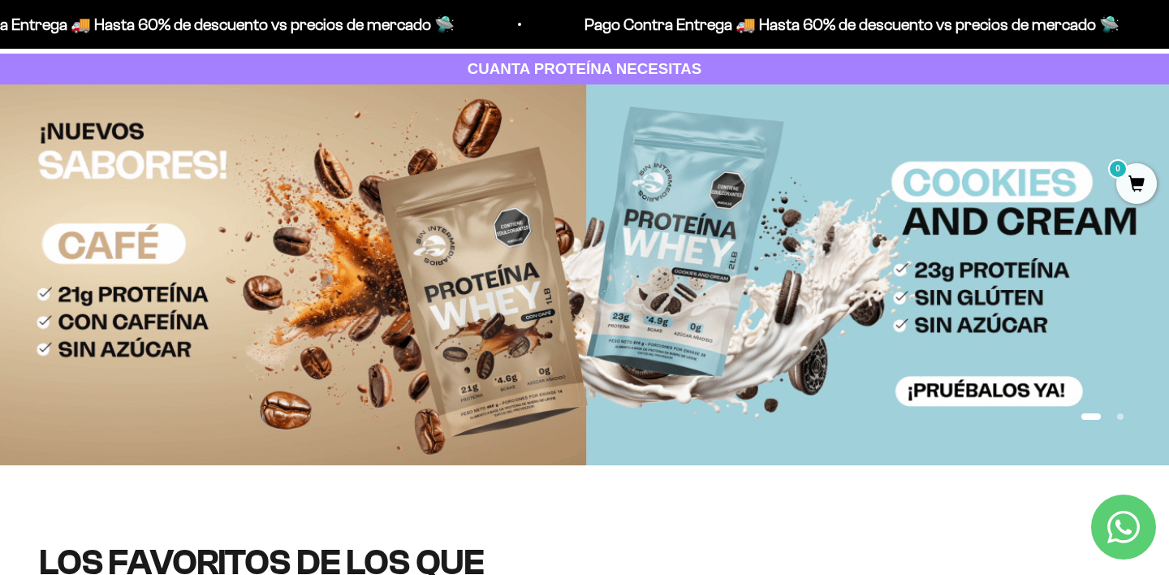
scroll to position [78, 0]
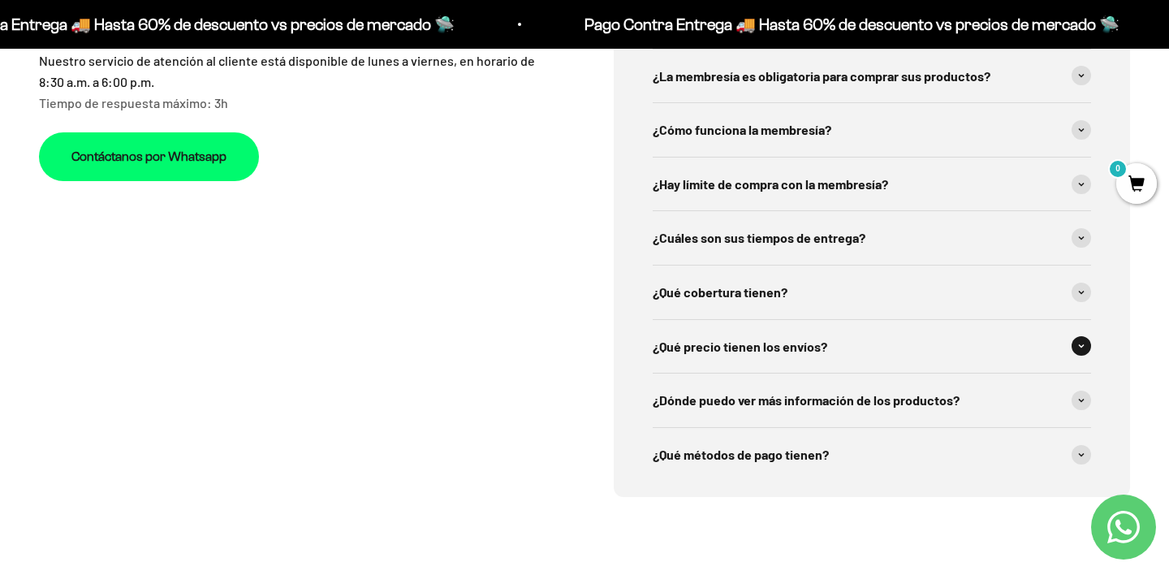
scroll to position [5634, 0]
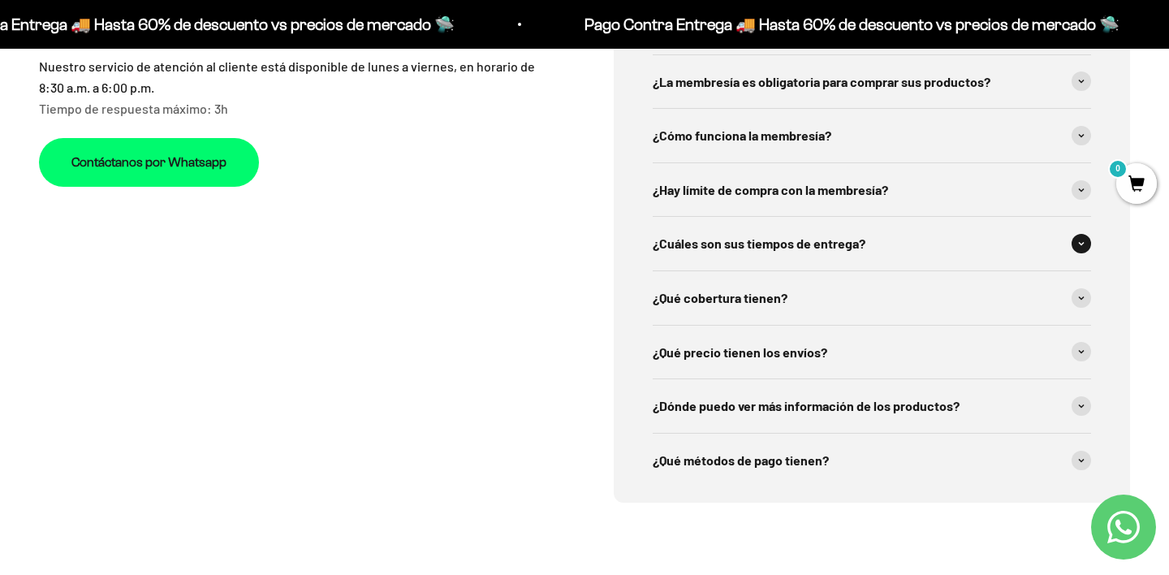
click at [1076, 240] on span at bounding box center [1080, 243] width 19 height 19
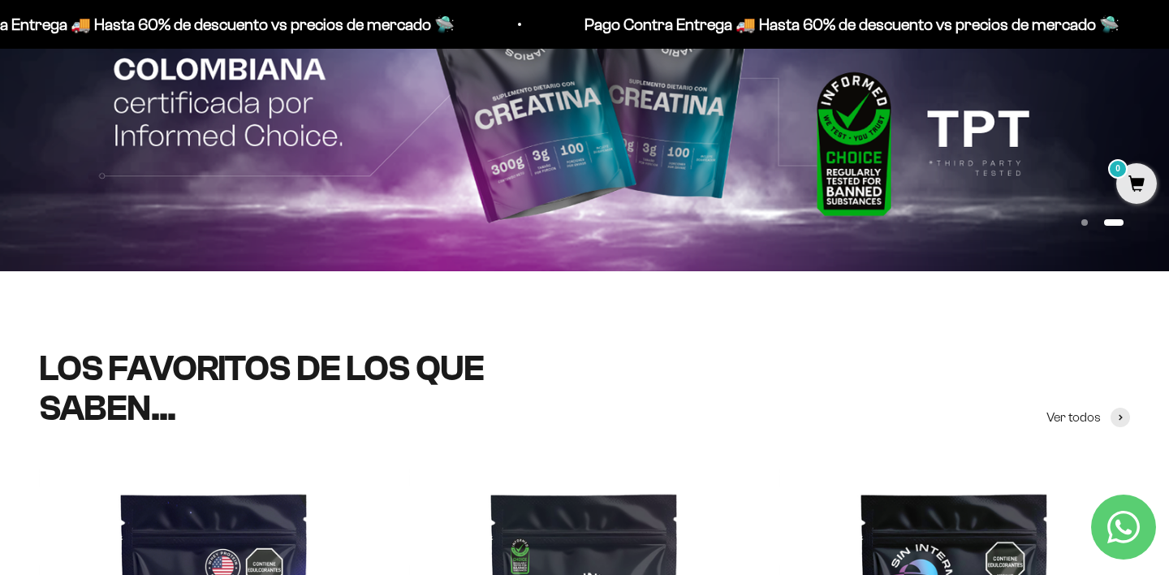
scroll to position [0, 0]
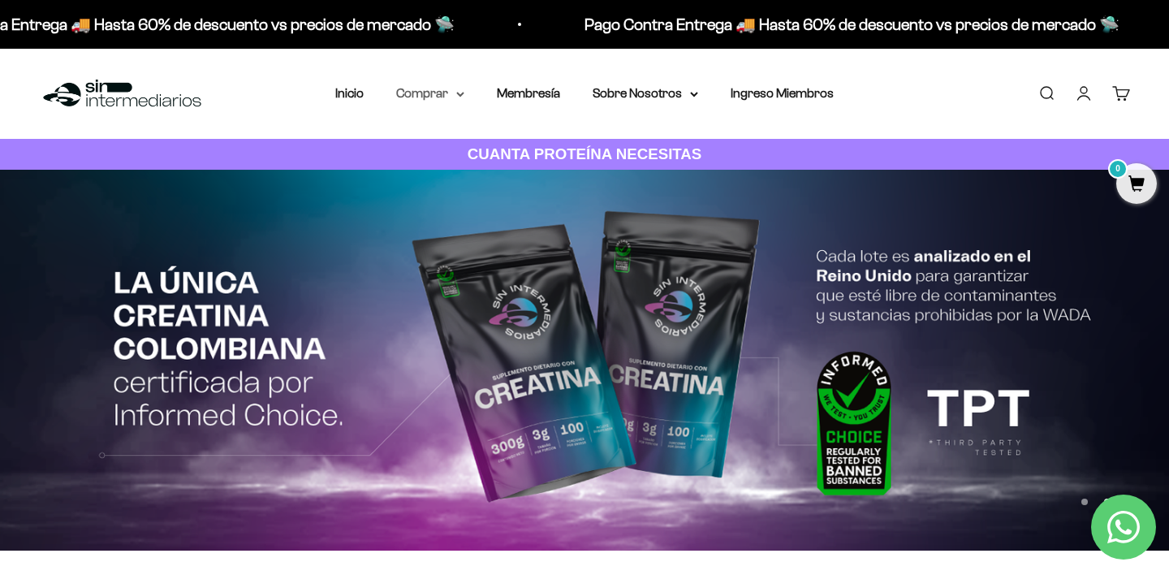
click at [460, 96] on icon at bounding box center [460, 94] width 6 height 3
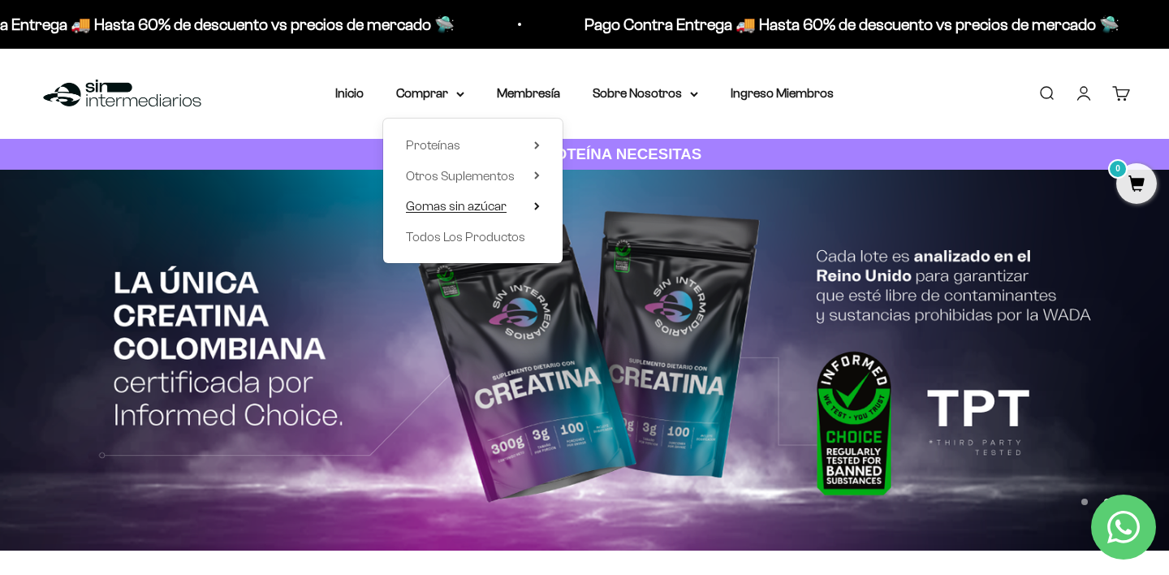
scroll to position [11, 0]
